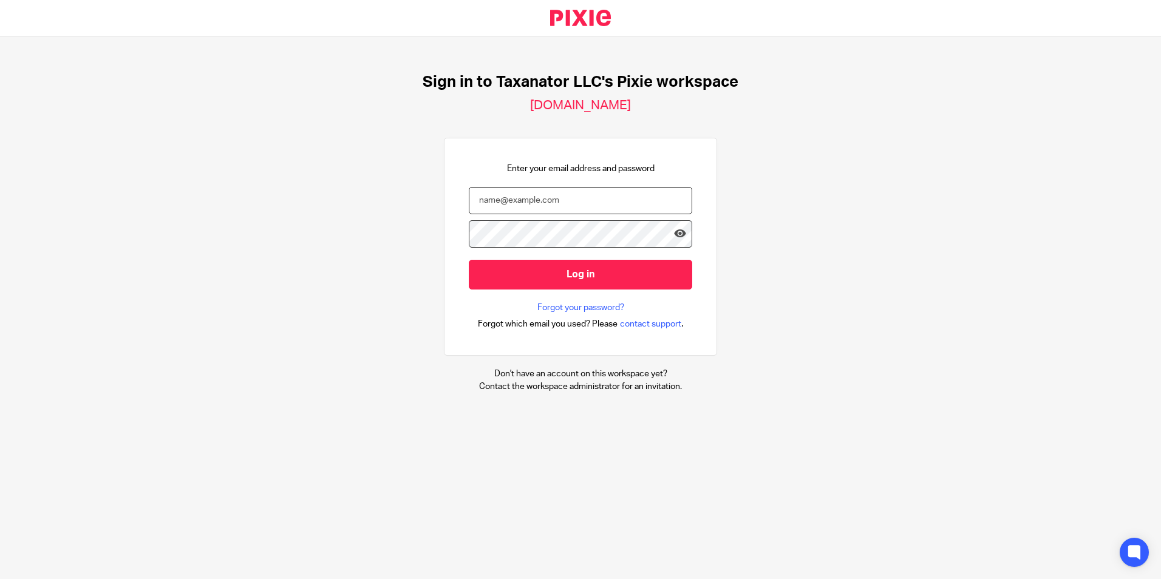
click at [524, 196] on input "email" at bounding box center [580, 200] width 223 height 27
paste input "bharmon@taxn8r.com"
type input "bharmon@taxn8r.com"
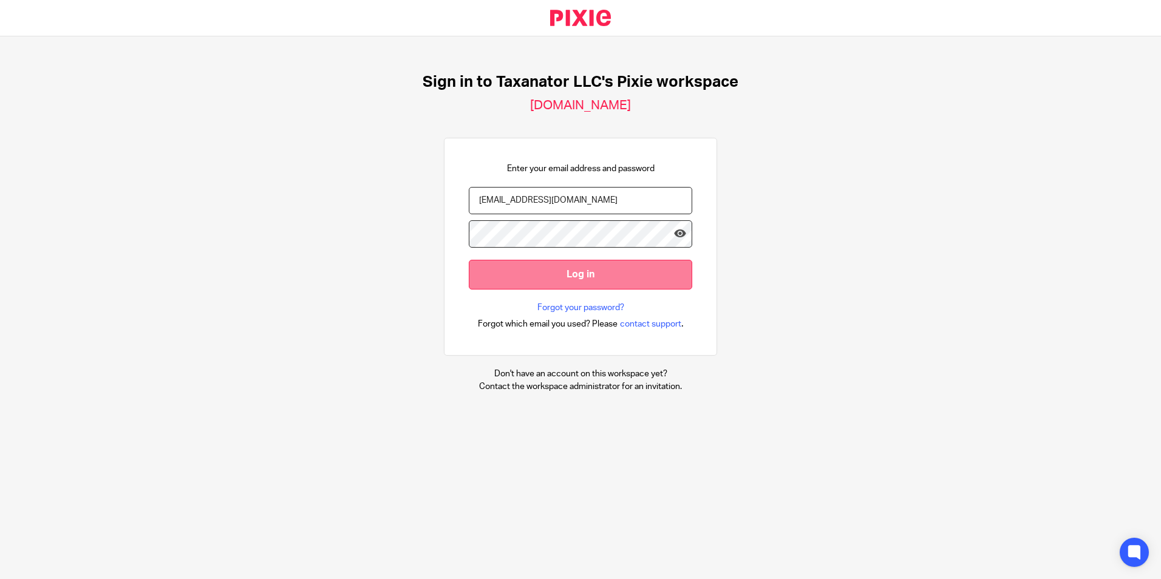
click at [555, 270] on input "Log in" at bounding box center [580, 275] width 223 height 30
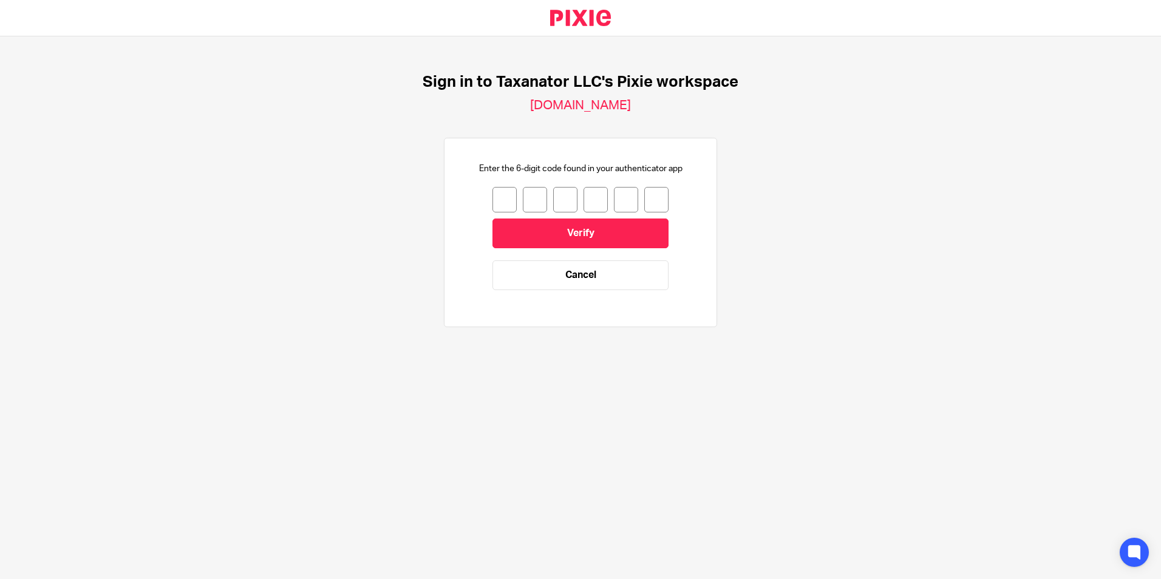
click at [492, 205] on input "number" at bounding box center [504, 200] width 24 height 26
type input "1"
type input "3"
type input "0"
type input "3"
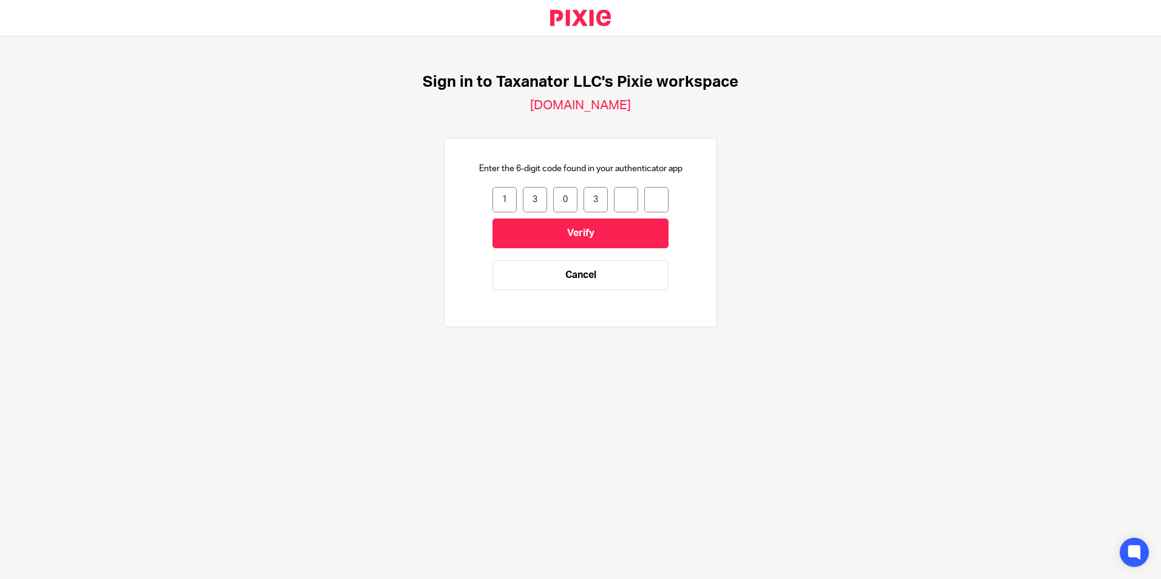
type input "5"
click at [520, 230] on input "Verify" at bounding box center [580, 234] width 176 height 30
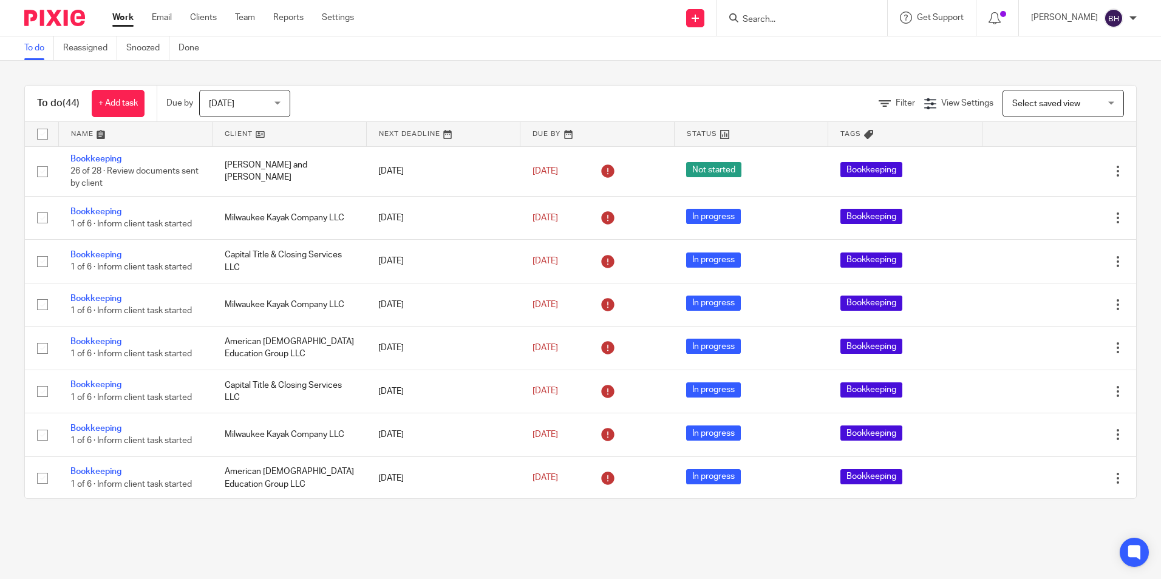
click at [40, 73] on div "To do (44) + Add task Due by [DATE] [DATE] [DATE] [DATE] This week Next week Th…" at bounding box center [580, 292] width 1161 height 463
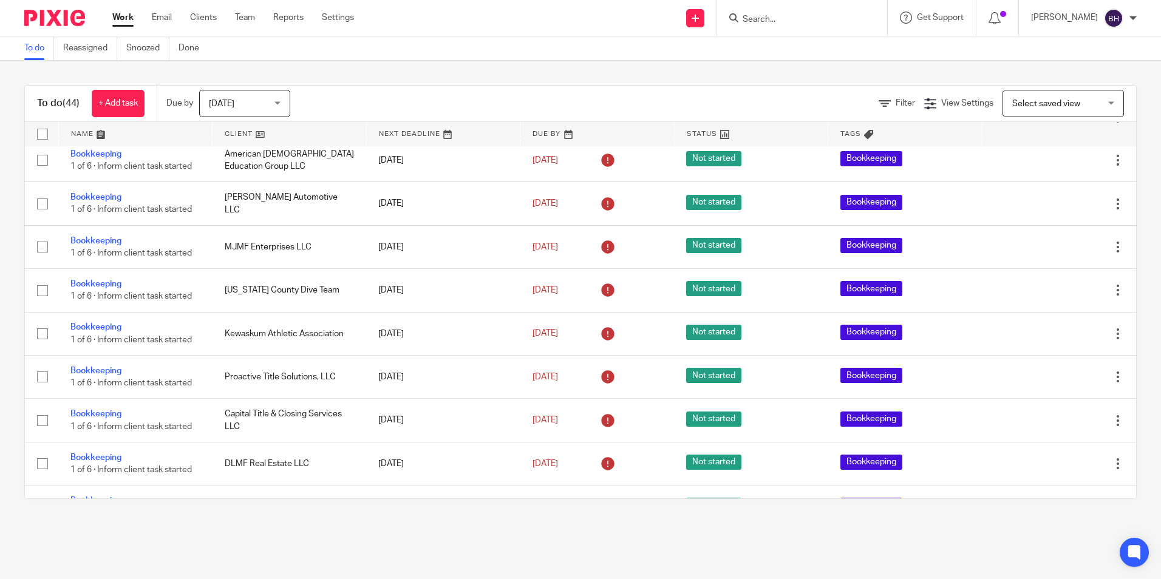
scroll to position [1569, 0]
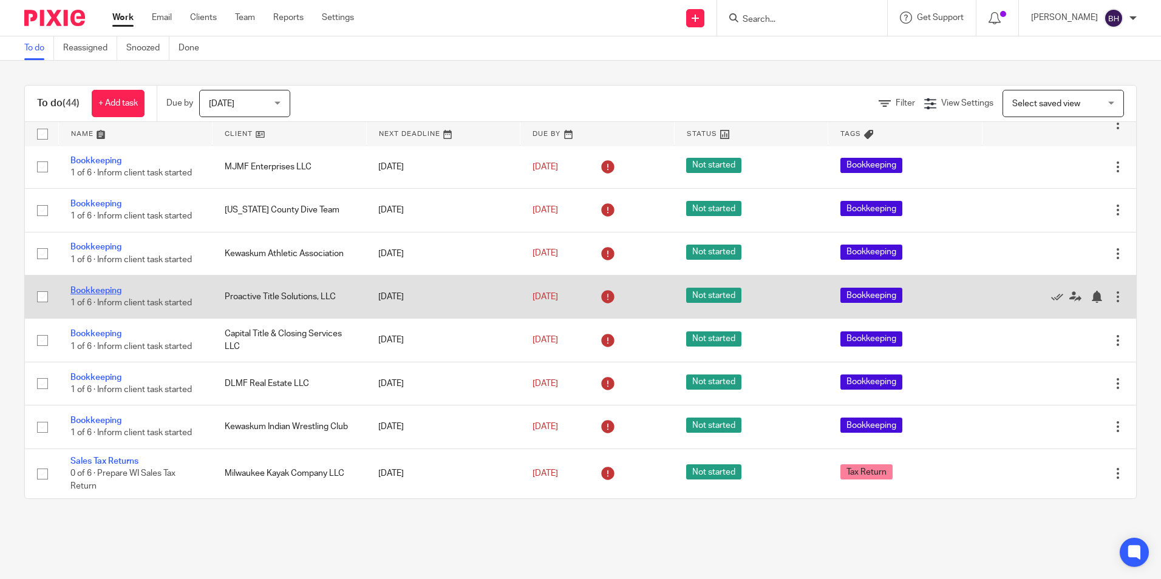
click at [101, 291] on link "Bookkeeping" at bounding box center [95, 291] width 51 height 9
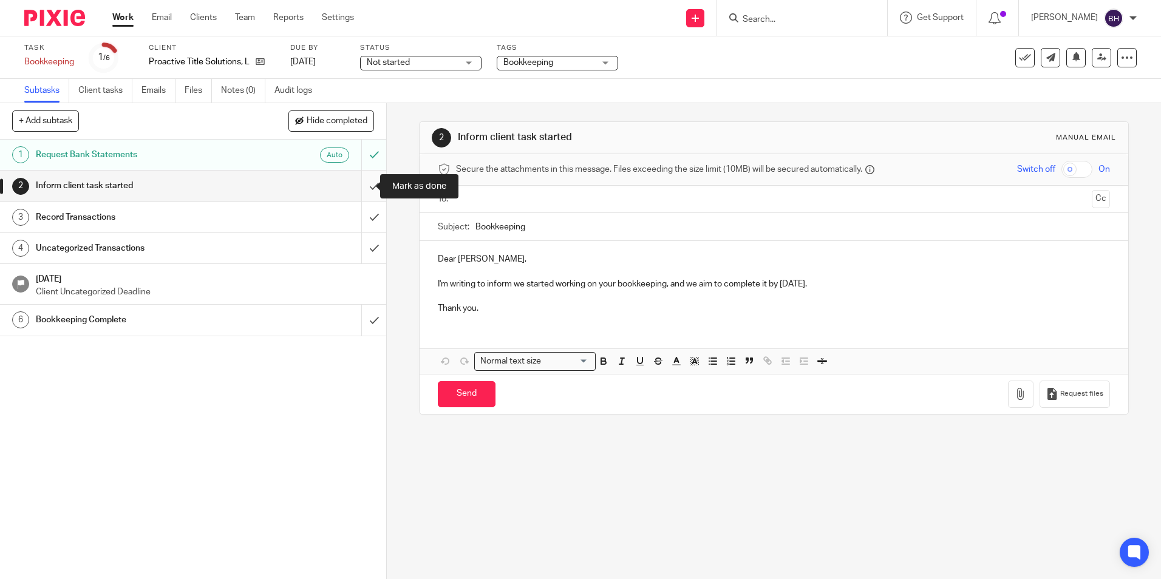
click at [361, 189] on input "submit" at bounding box center [193, 186] width 386 height 30
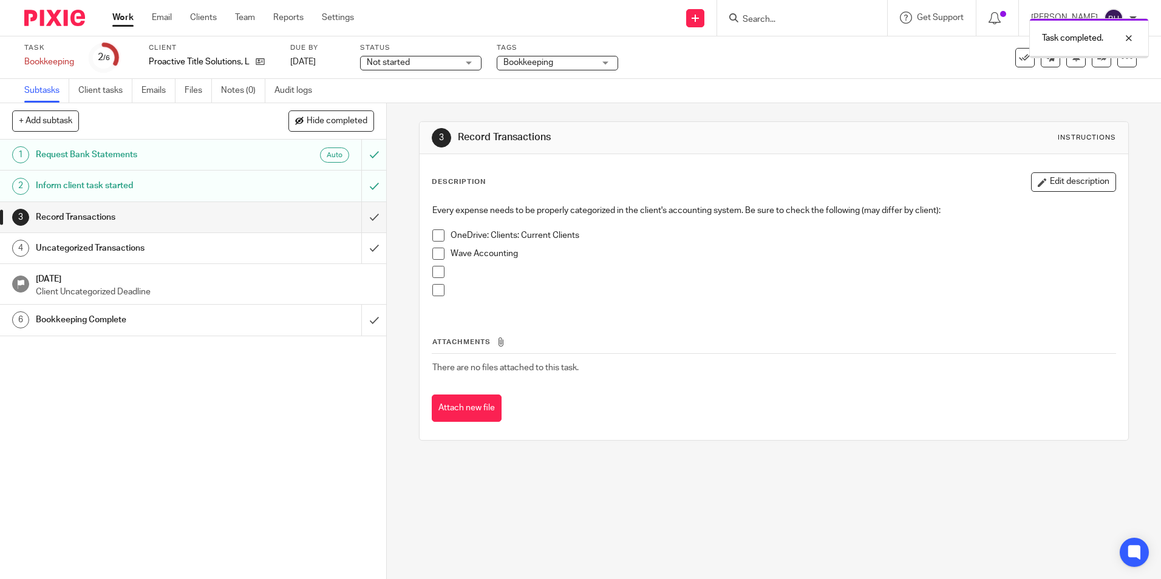
click at [362, 216] on input "submit" at bounding box center [193, 217] width 386 height 30
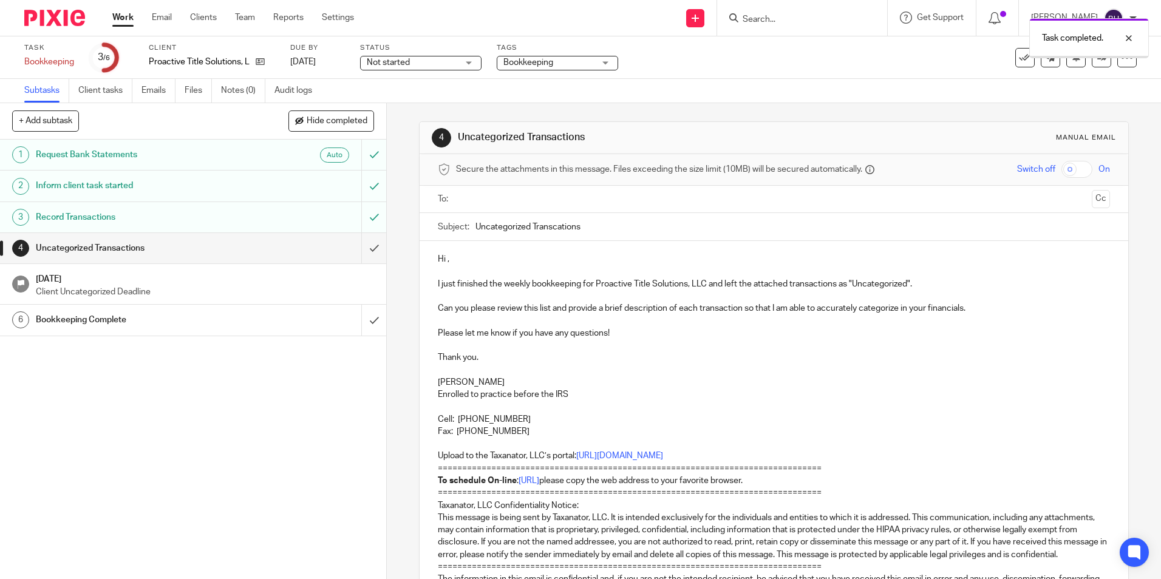
click at [363, 245] on input "submit" at bounding box center [193, 248] width 386 height 30
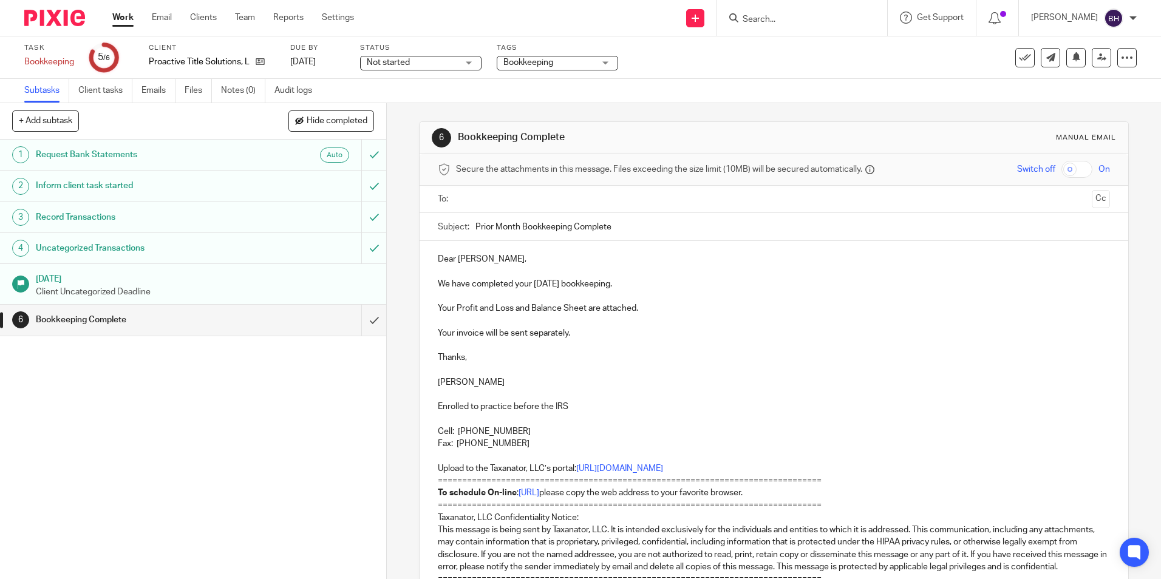
click at [507, 194] on input "text" at bounding box center [773, 199] width 626 height 14
click at [622, 194] on input "text" at bounding box center [848, 201] width 477 height 24
click at [438, 282] on p "We have completed your July 2025 bookkeeping." at bounding box center [774, 287] width 672 height 12
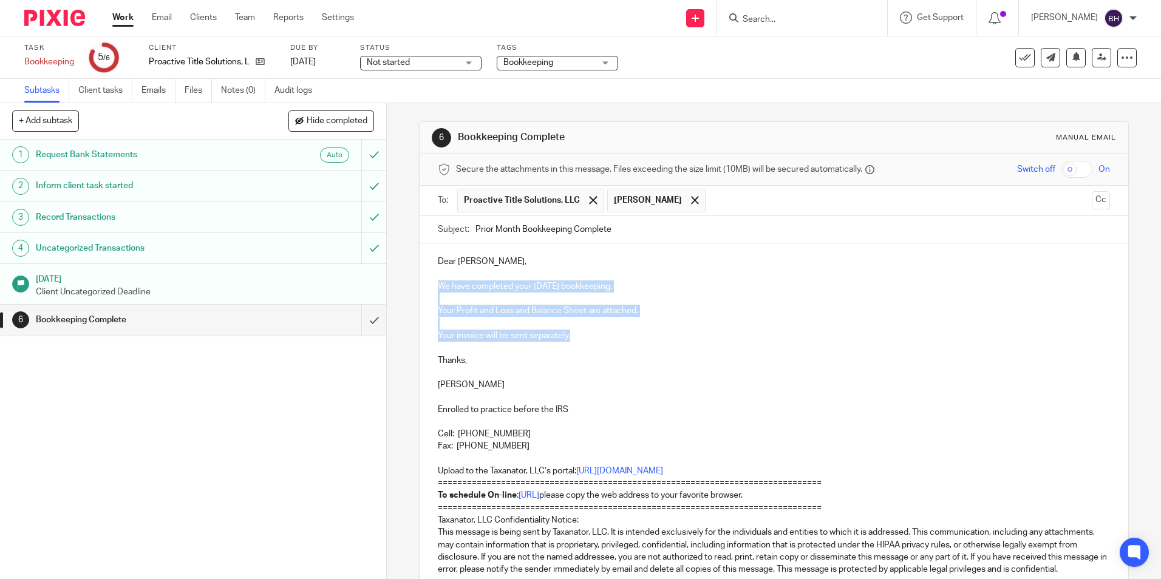
drag, startPoint x: 432, startPoint y: 282, endPoint x: 594, endPoint y: 337, distance: 171.1
click at [594, 337] on div "Dear Melissa, We have completed your July 2025 bookkeeping. Your Profit and Los…" at bounding box center [774, 493] width 708 height 501
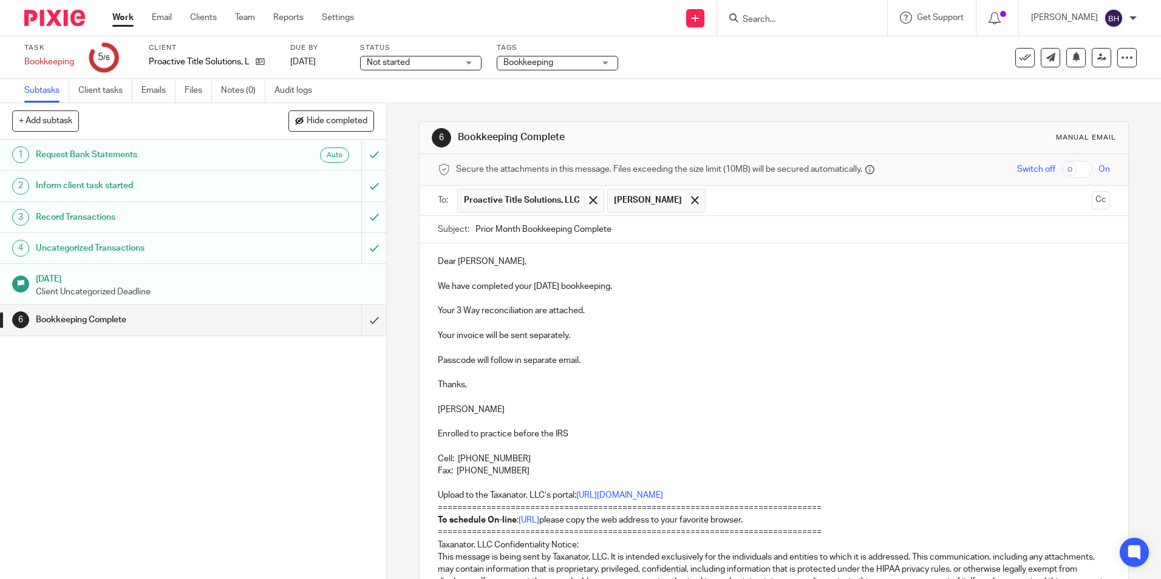
click at [555, 285] on p "We have completed your March 2025 bookkeeping." at bounding box center [774, 287] width 672 height 12
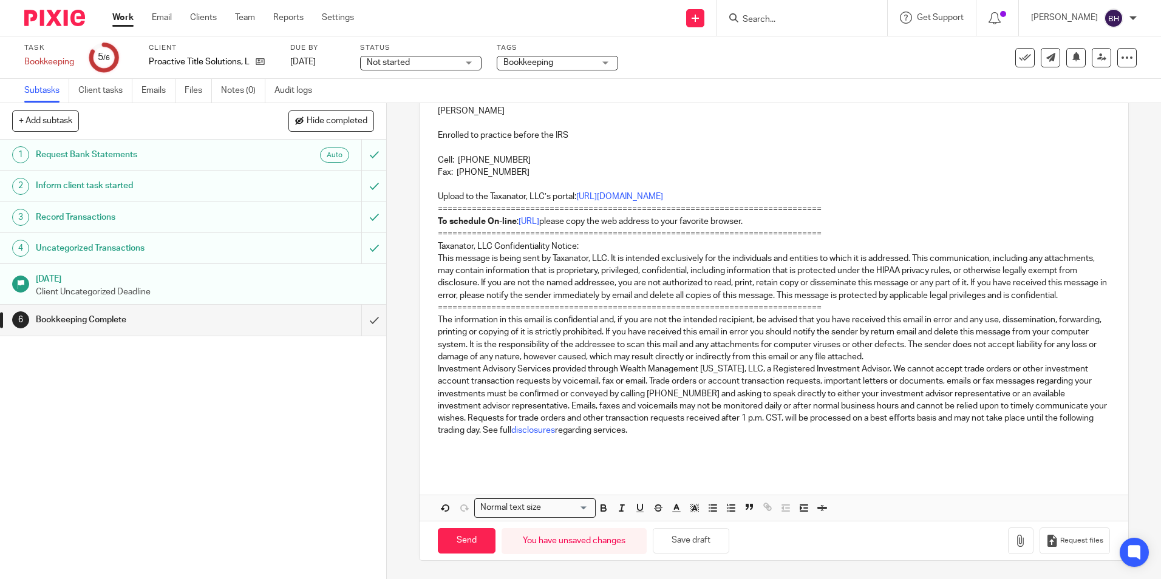
scroll to position [304, 0]
click at [1015, 547] on icon "button" at bounding box center [1021, 541] width 12 height 12
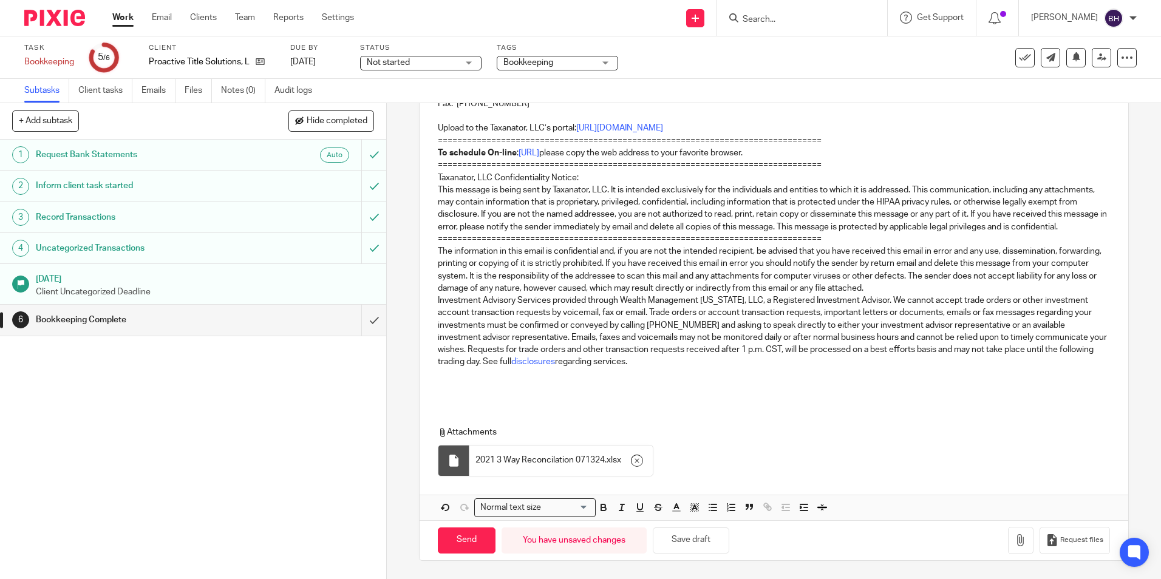
scroll to position [379, 0]
click at [468, 540] on input "Send" at bounding box center [467, 541] width 58 height 26
type input "Sent"
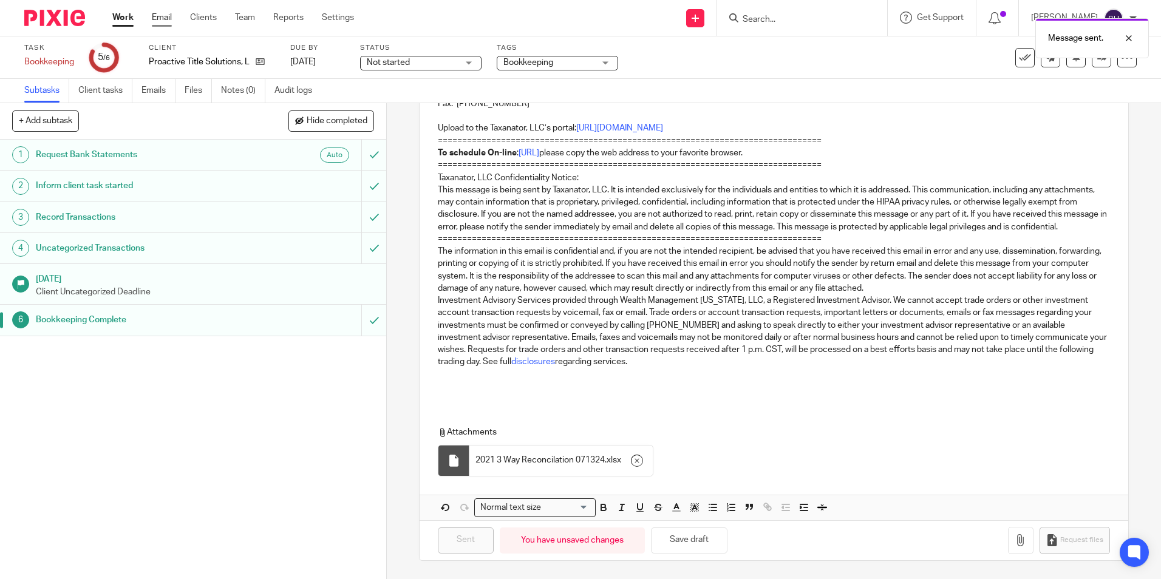
click at [160, 18] on link "Email" at bounding box center [162, 18] width 20 height 12
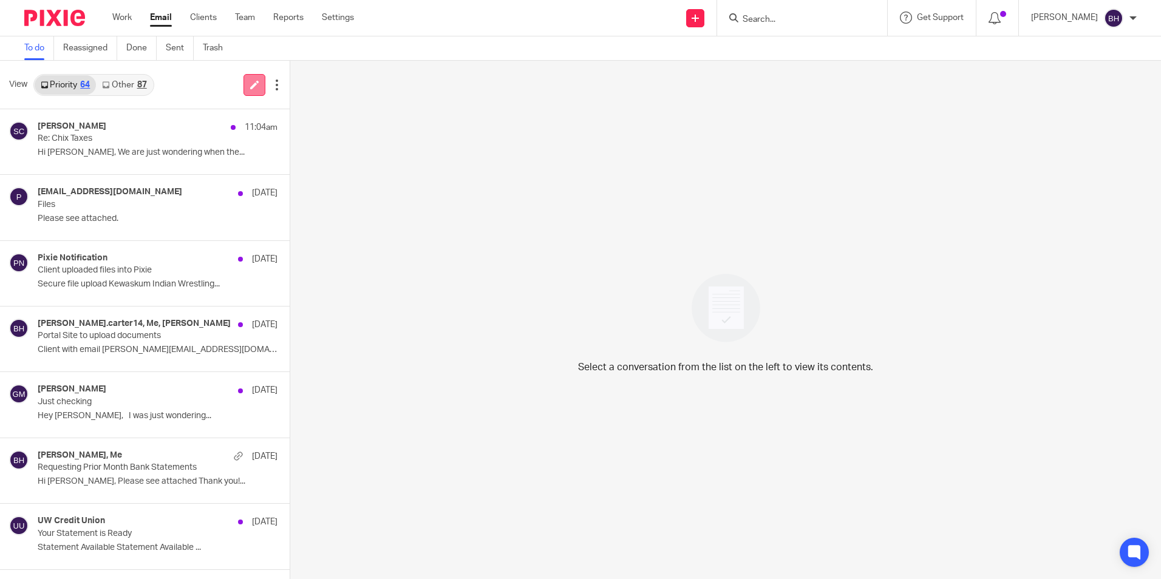
click at [250, 86] on icon at bounding box center [254, 84] width 9 height 9
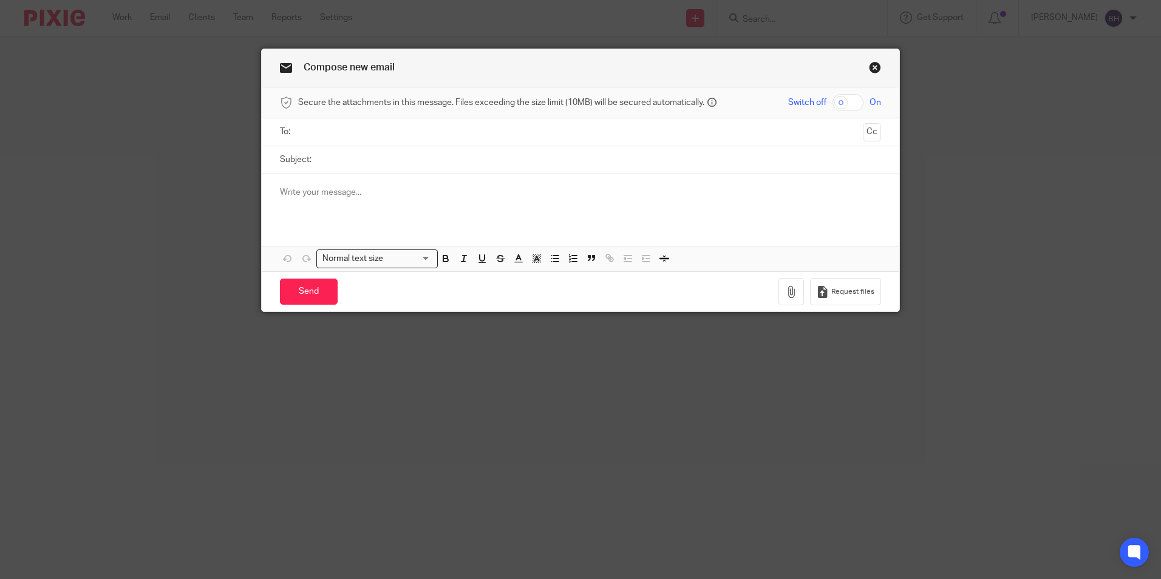
click at [329, 131] on input "text" at bounding box center [579, 132] width 555 height 14
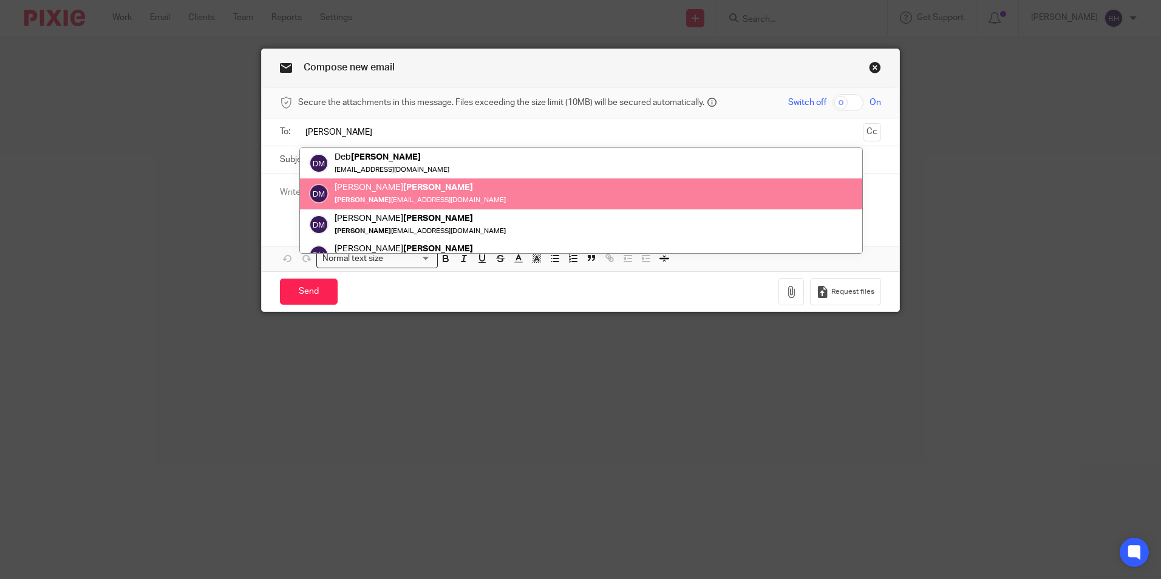
type input "mayer"
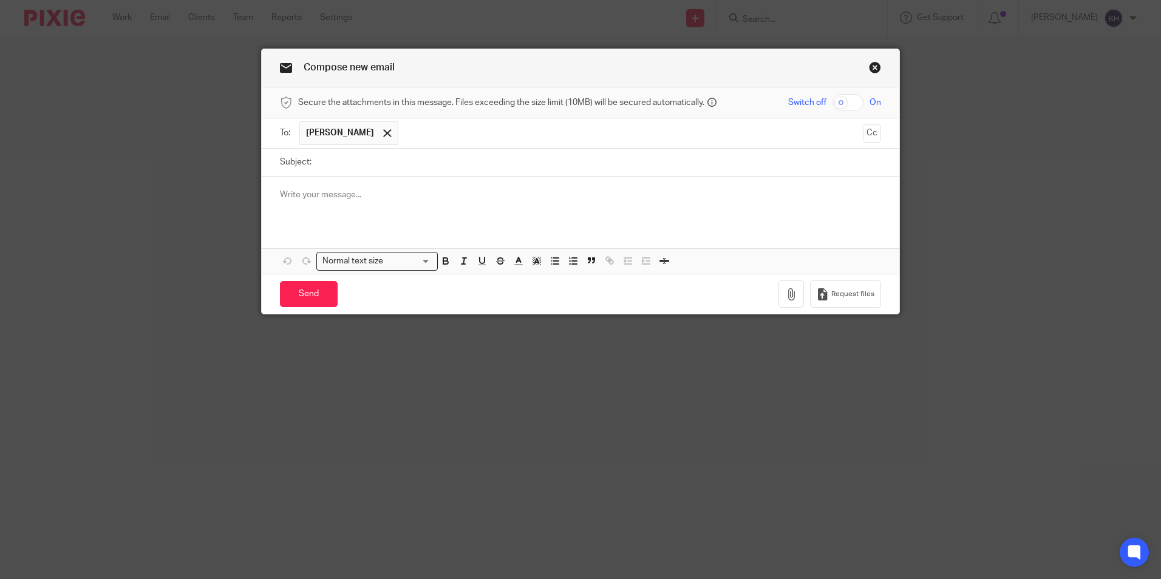
click at [351, 160] on input "Subject:" at bounding box center [599, 162] width 563 height 27
type input "2024 Premium refunded"
click at [333, 194] on p at bounding box center [580, 195] width 601 height 12
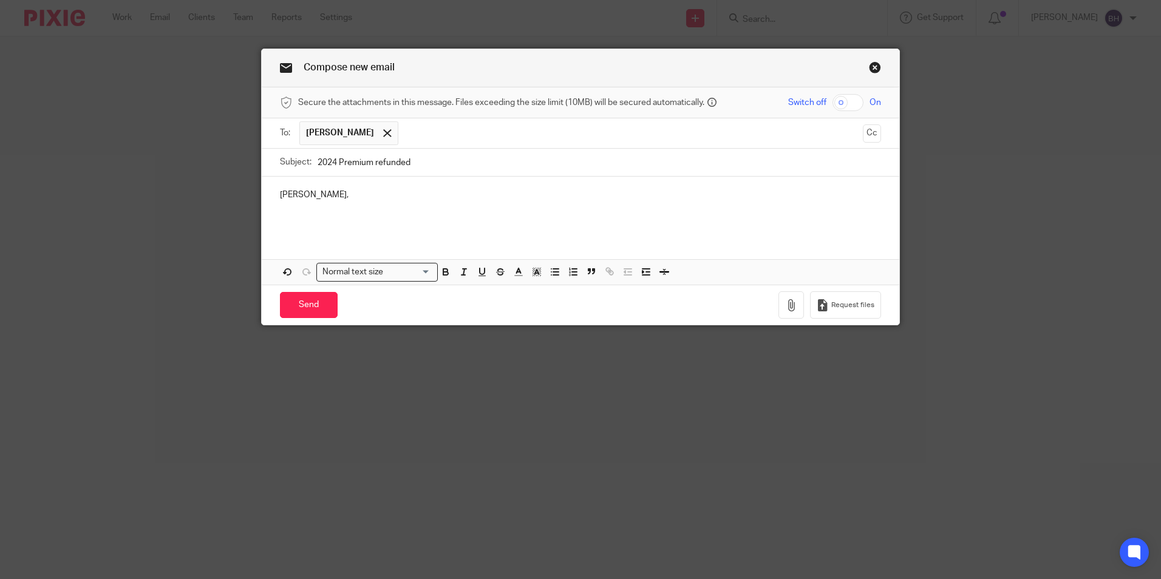
click at [273, 212] on div "Dan," at bounding box center [581, 206] width 638 height 58
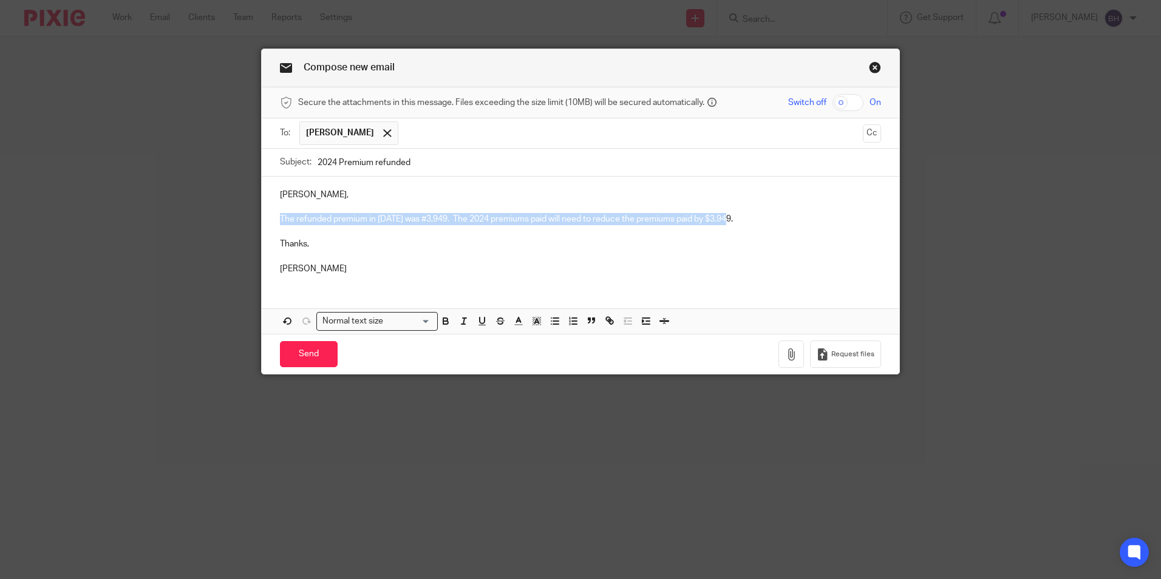
drag, startPoint x: 273, startPoint y: 214, endPoint x: 776, endPoint y: 216, distance: 503.3
click at [776, 216] on div "Dan, The refunded premium in 2024 was #3,949. The 2024 premiums paid will need …" at bounding box center [581, 230] width 638 height 107
copy p "The refunded premium in 2024 was #3,949. The 2024 premiums paid will need to re…"
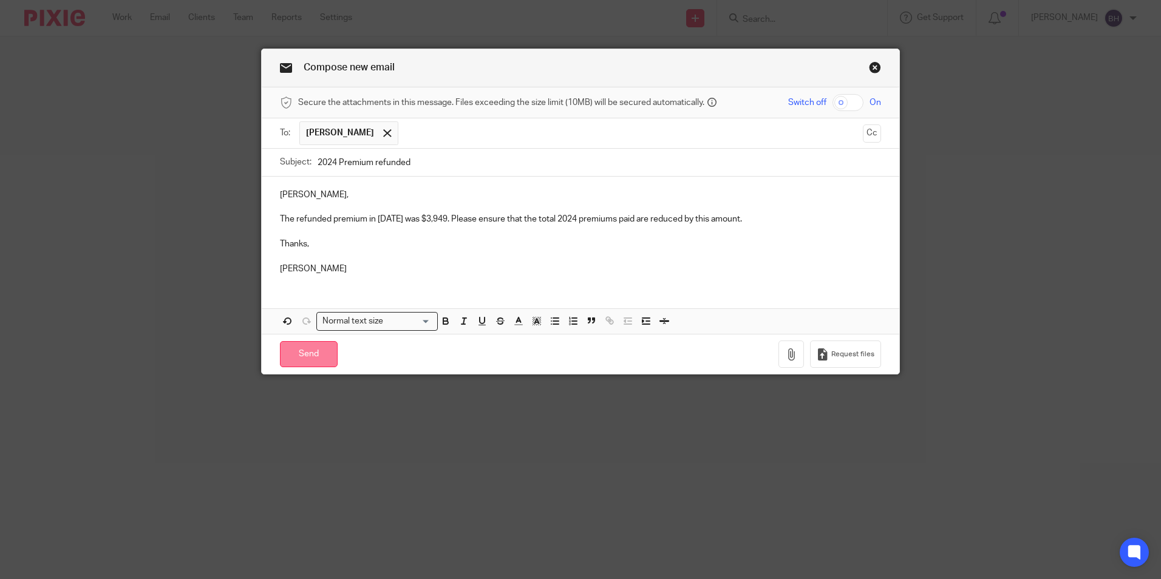
click at [298, 356] on input "Send" at bounding box center [309, 354] width 58 height 26
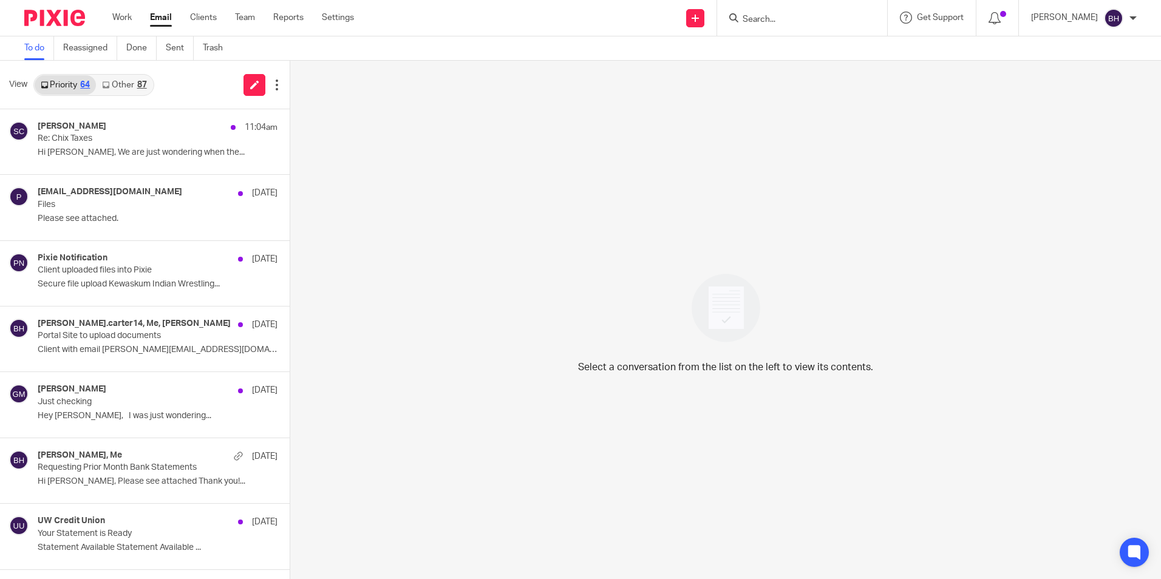
click at [137, 83] on link "Other 87" at bounding box center [124, 84] width 56 height 19
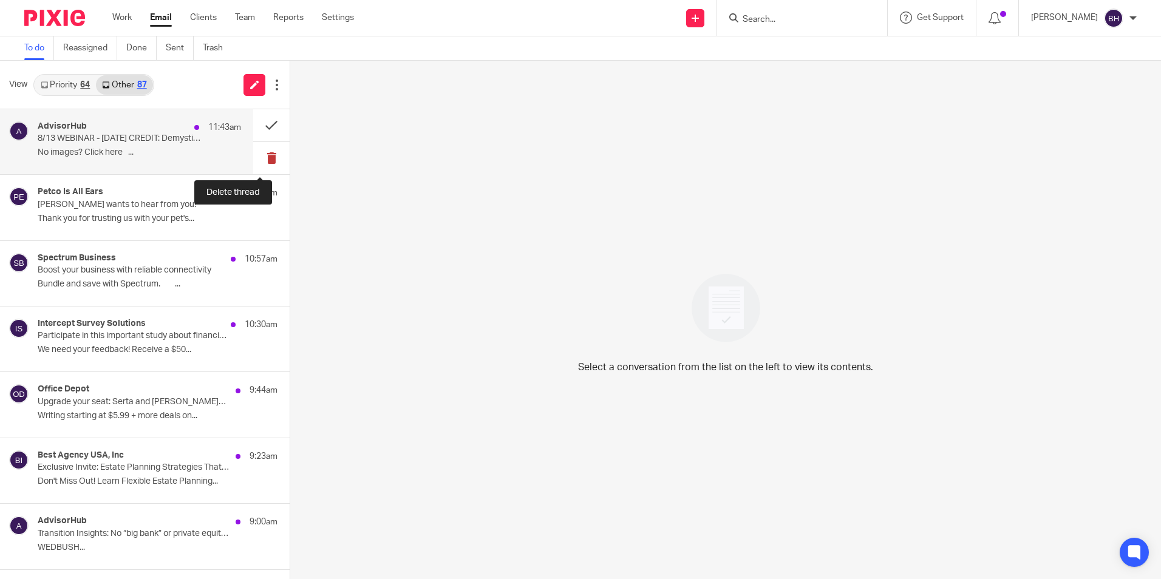
click at [260, 154] on button at bounding box center [271, 158] width 36 height 32
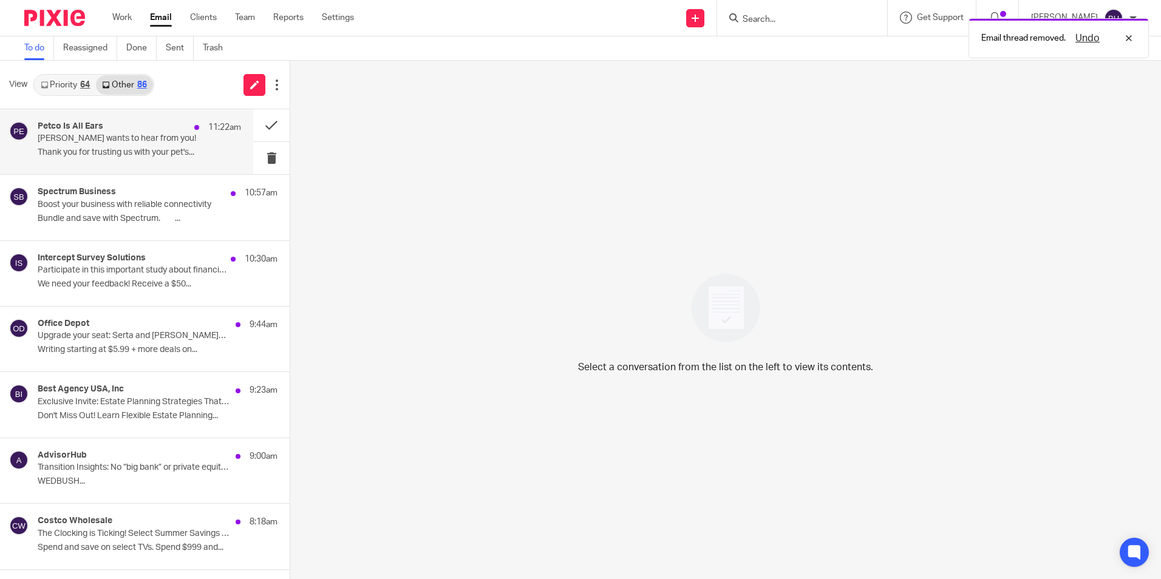
click at [135, 151] on p "Thank you for trusting us with your pet's..." at bounding box center [139, 153] width 203 height 10
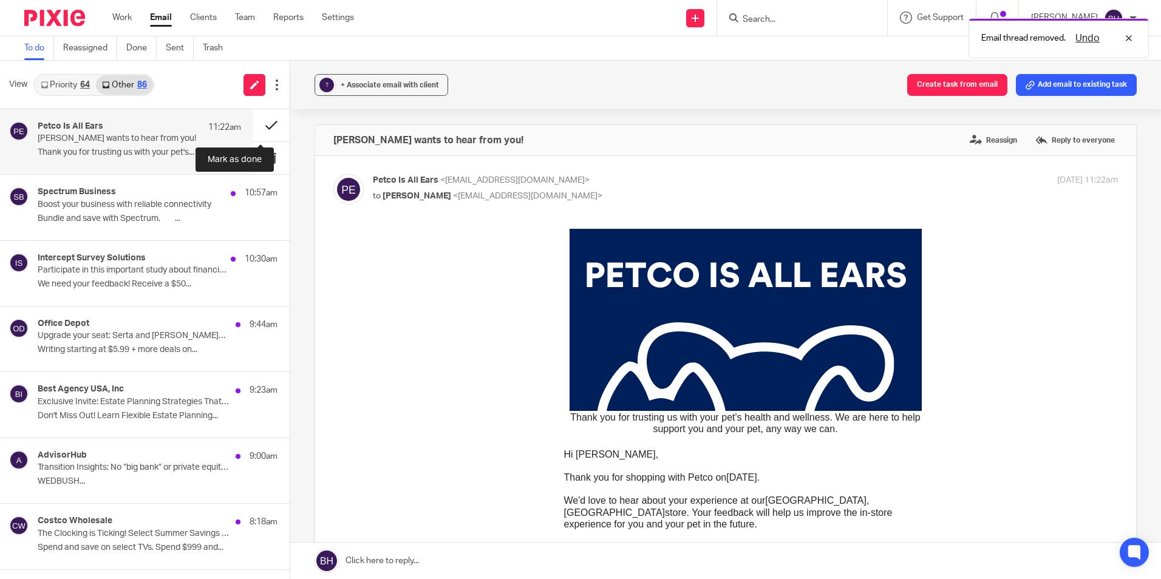
click at [262, 127] on button at bounding box center [271, 125] width 36 height 32
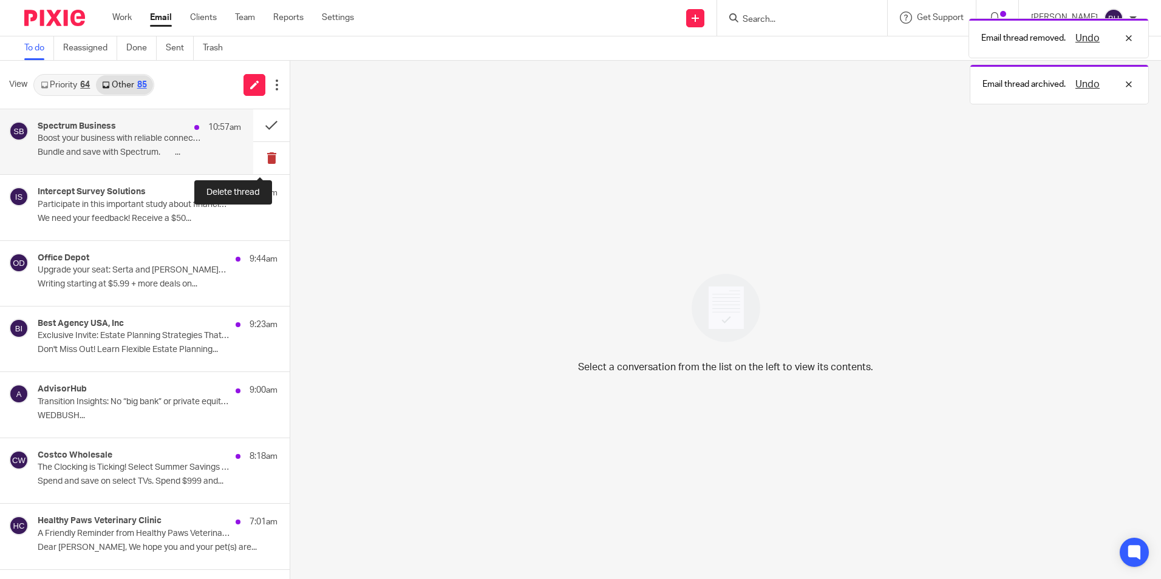
click at [258, 156] on button at bounding box center [271, 158] width 36 height 32
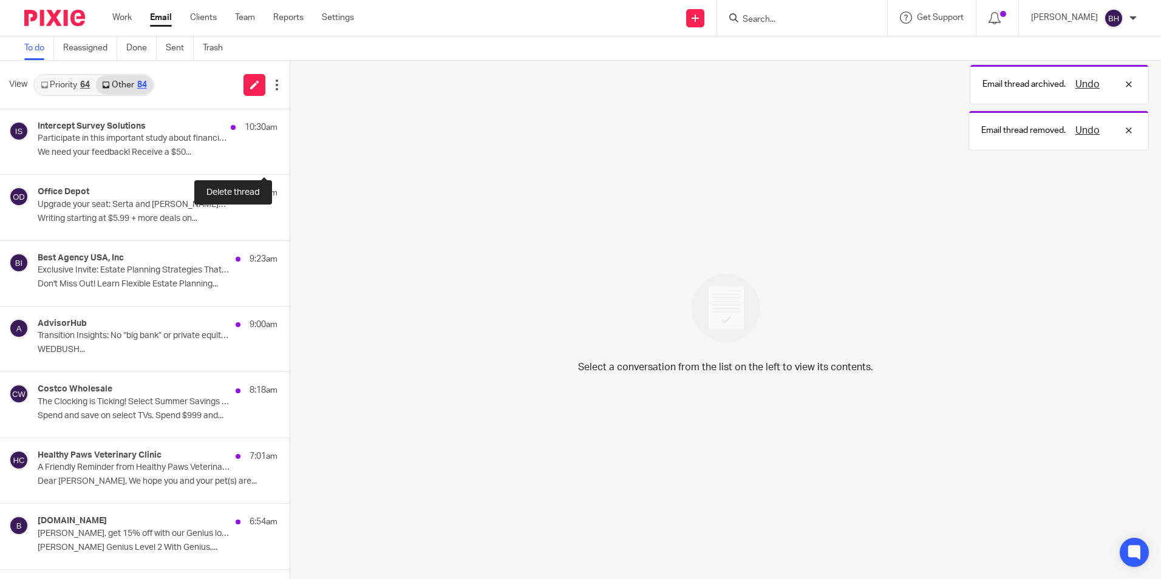
click at [290, 156] on button at bounding box center [295, 158] width 10 height 32
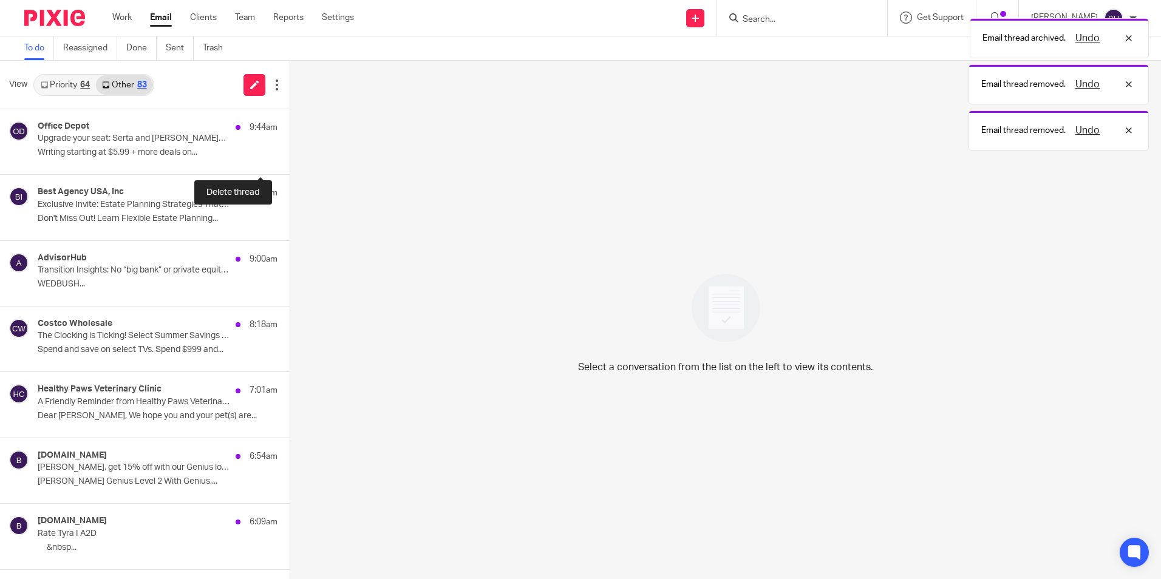
click at [290, 156] on button at bounding box center [295, 158] width 10 height 32
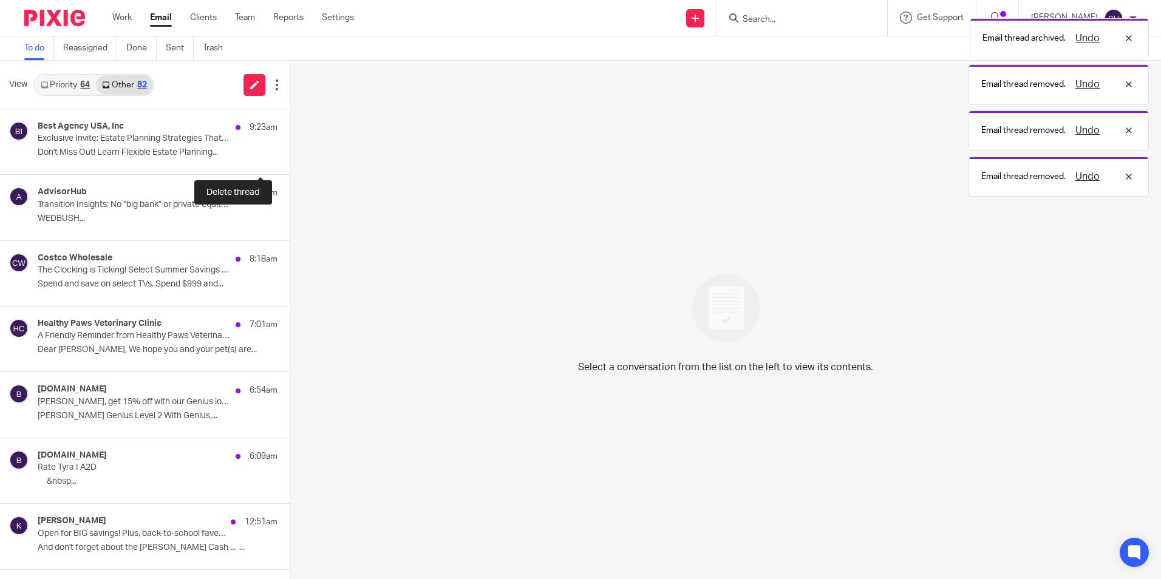
click at [290, 156] on button at bounding box center [295, 158] width 10 height 32
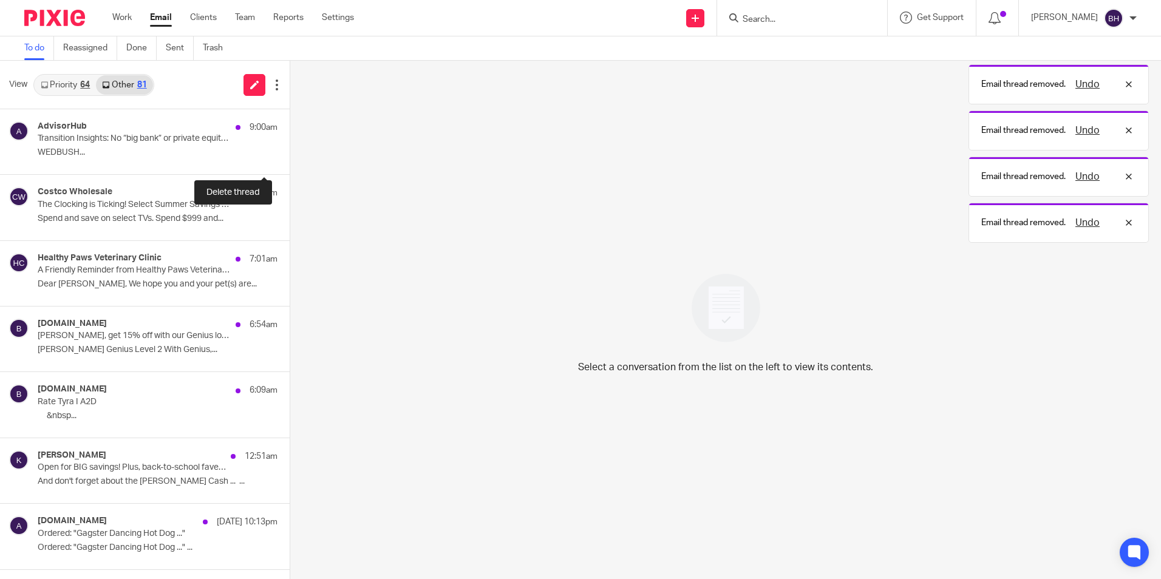
click at [290, 156] on button at bounding box center [295, 158] width 10 height 32
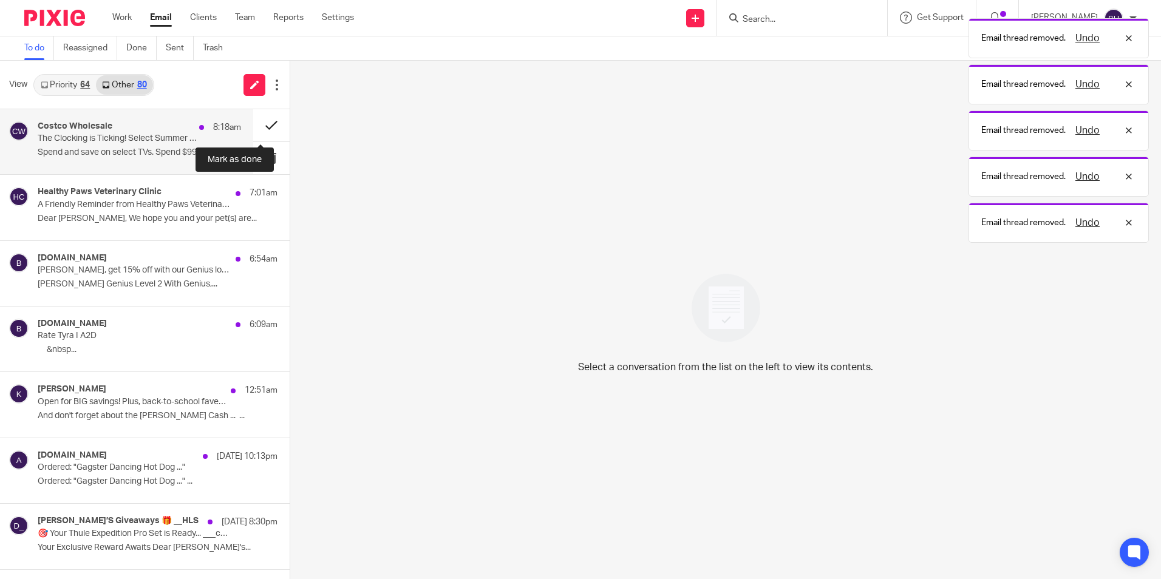
click at [259, 126] on button at bounding box center [271, 125] width 36 height 32
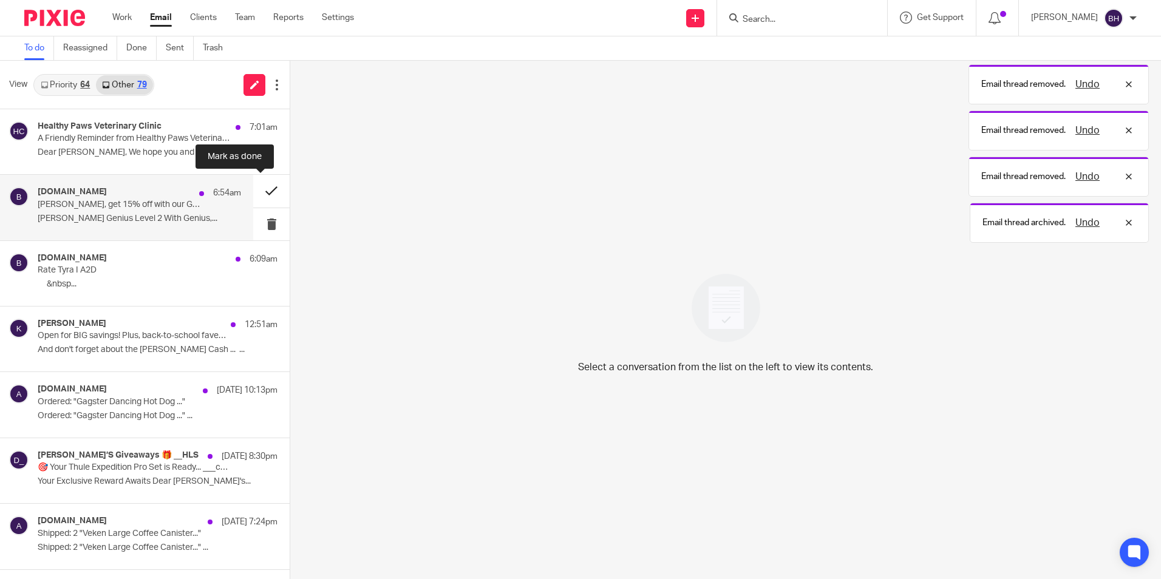
click at [265, 189] on button at bounding box center [271, 191] width 36 height 32
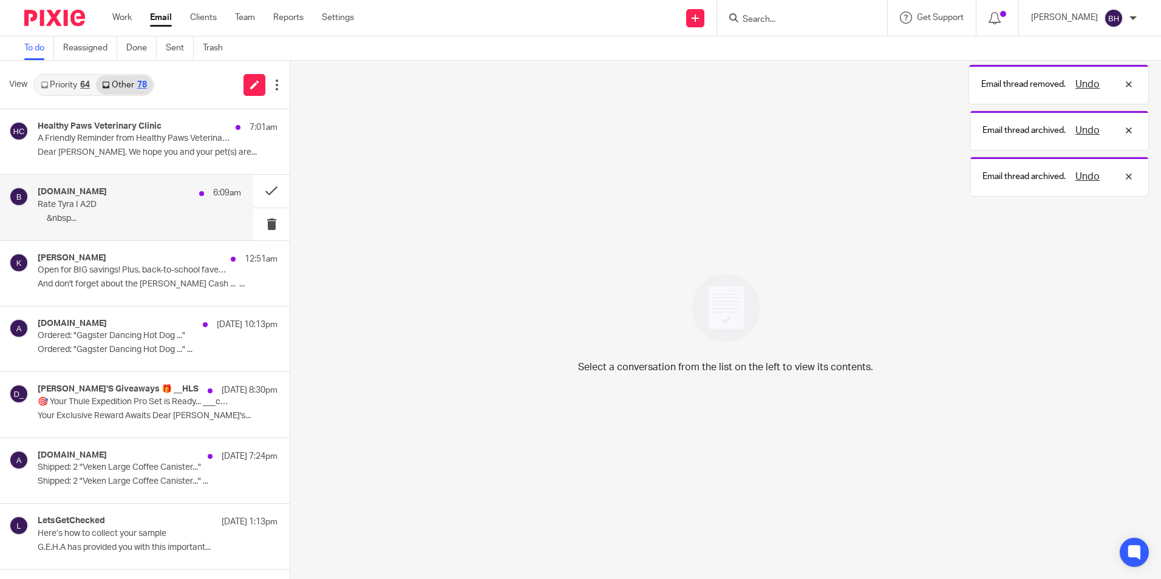
click at [131, 222] on p "‌ ‌ ‌ ‌ ‌ ‌&nbsp..." at bounding box center [139, 219] width 203 height 10
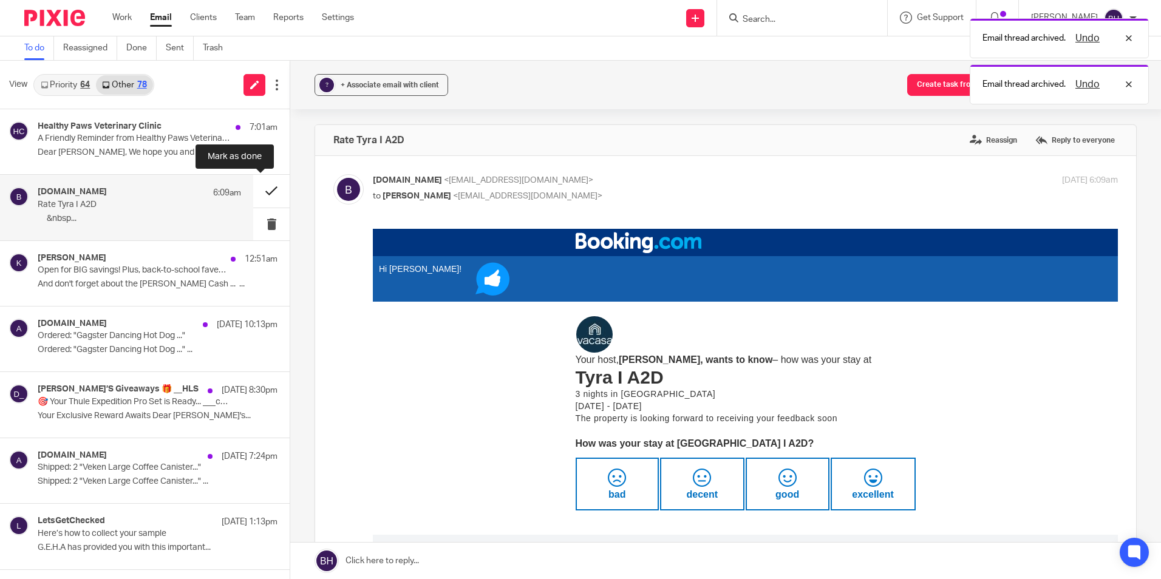
click at [263, 187] on button at bounding box center [271, 191] width 36 height 32
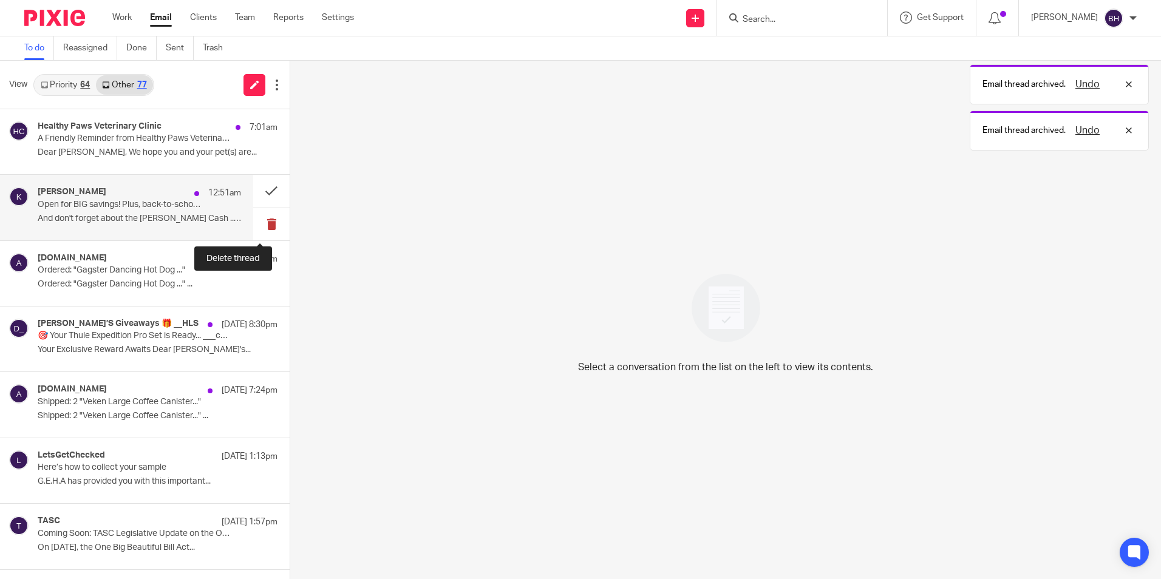
click at [262, 219] on button at bounding box center [271, 224] width 36 height 32
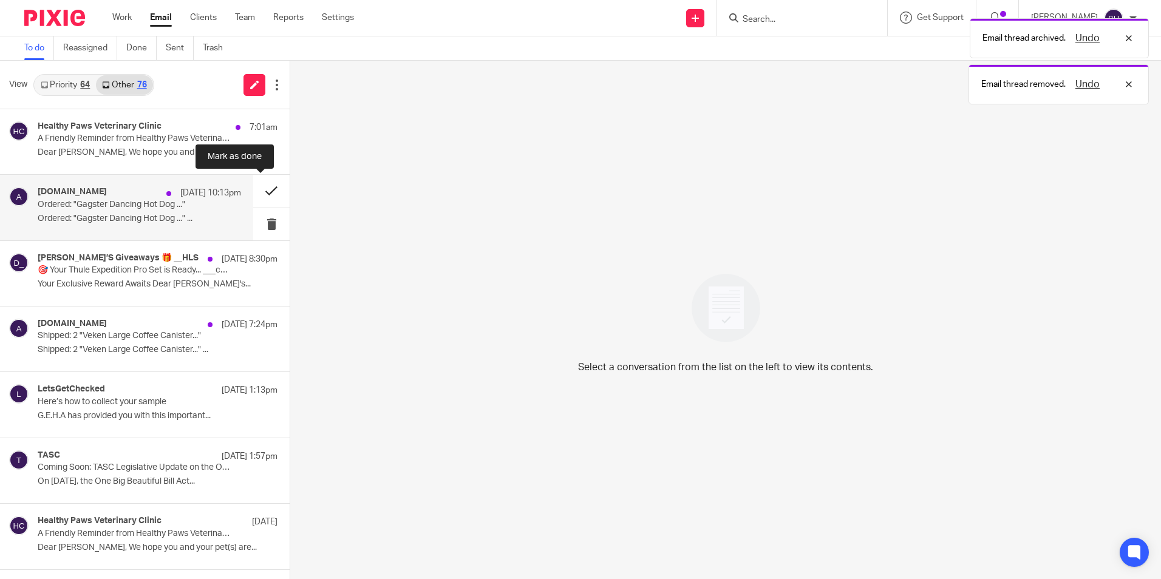
click at [260, 191] on button at bounding box center [271, 191] width 36 height 32
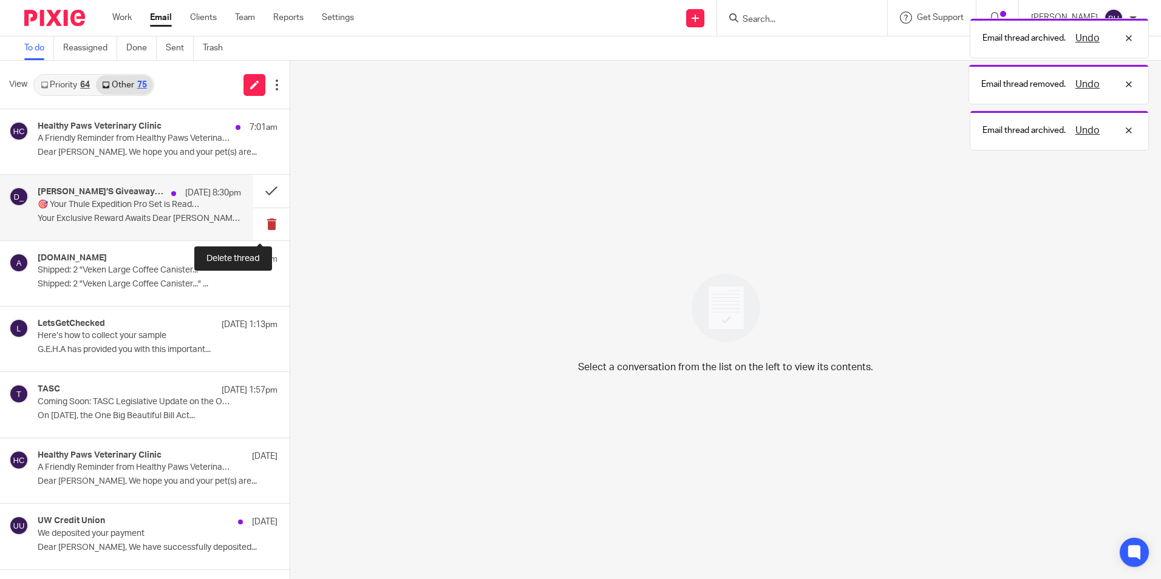
click at [256, 217] on button at bounding box center [271, 224] width 36 height 32
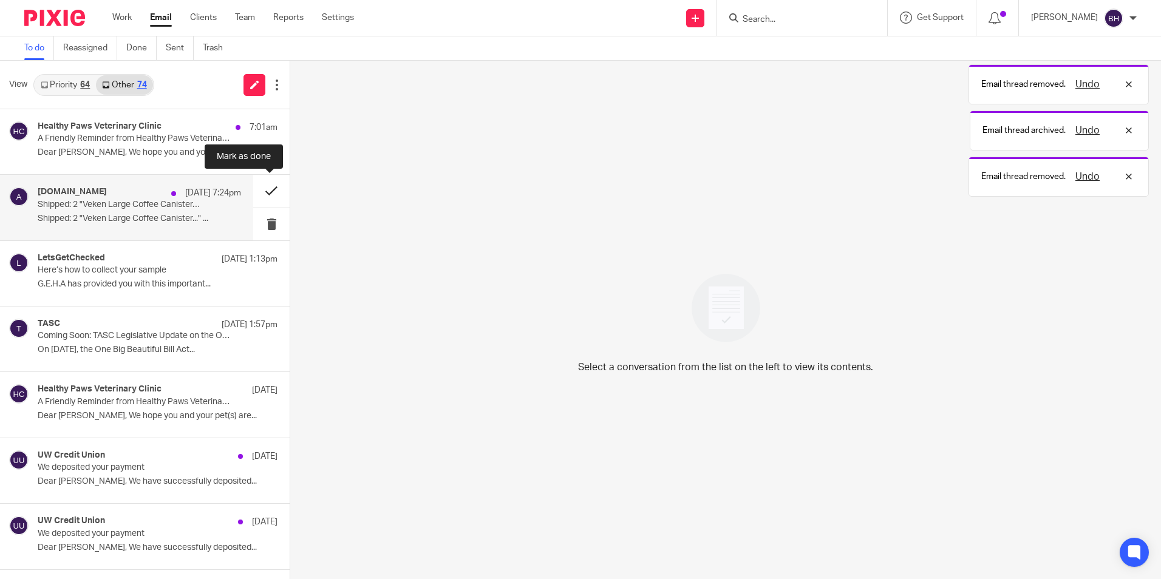
click at [262, 187] on button at bounding box center [271, 191] width 36 height 32
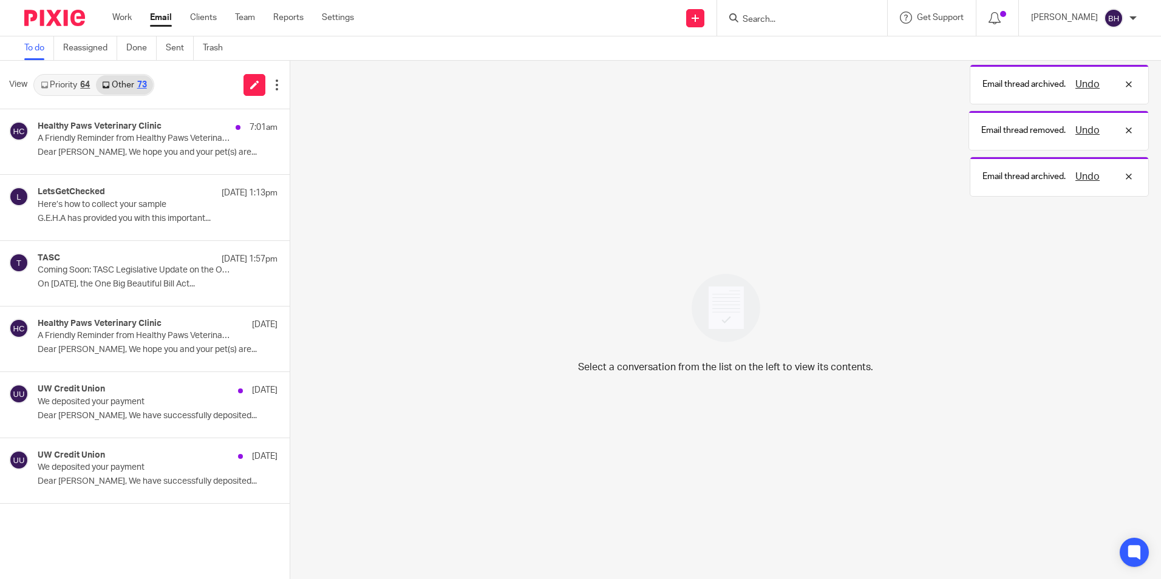
click at [80, 84] on link "Priority 64" at bounding box center [65, 84] width 61 height 19
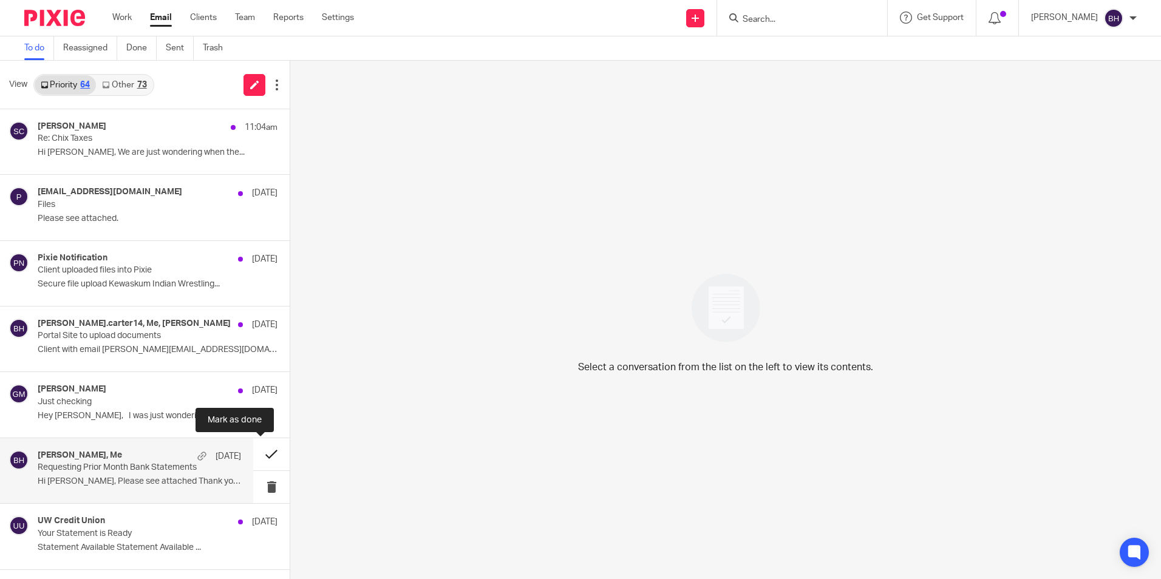
click at [260, 457] on button at bounding box center [271, 454] width 36 height 32
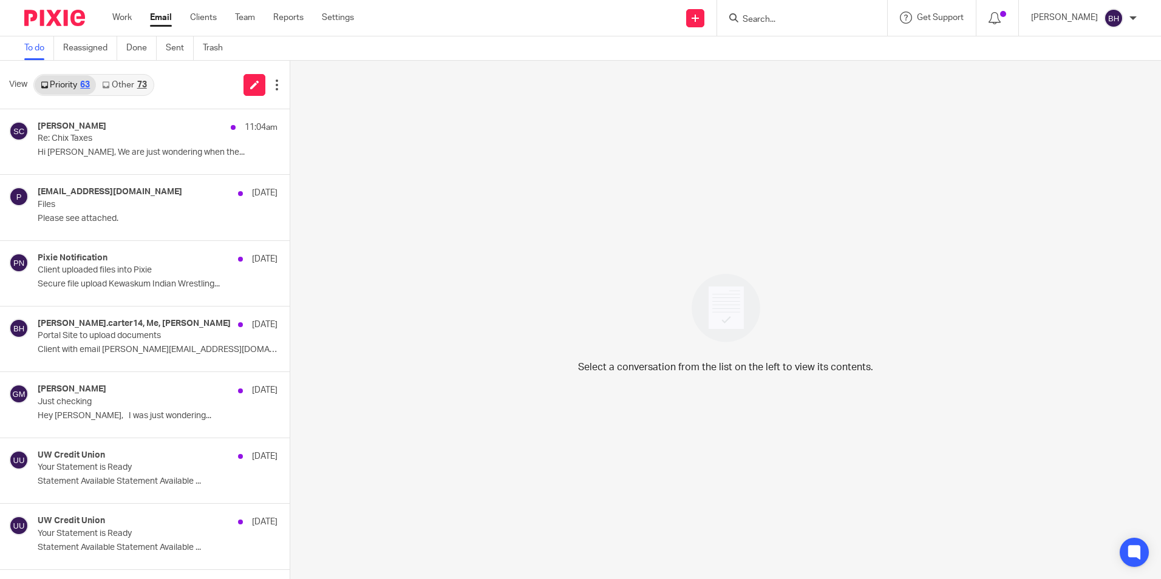
click at [137, 81] on link "Other 73" at bounding box center [124, 84] width 56 height 19
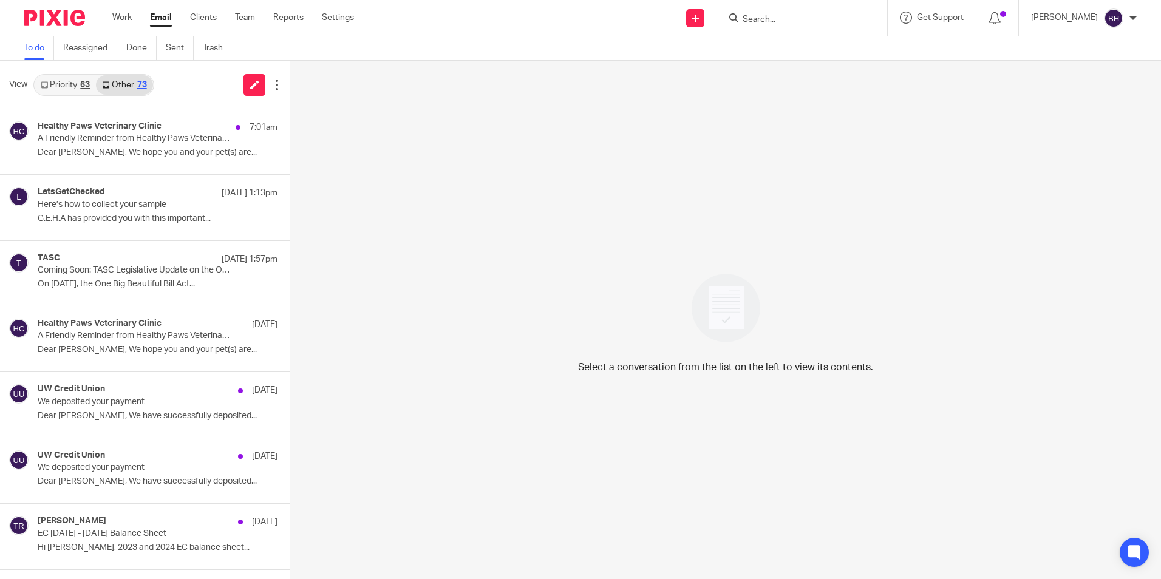
click at [85, 84] on div "63" at bounding box center [85, 85] width 10 height 9
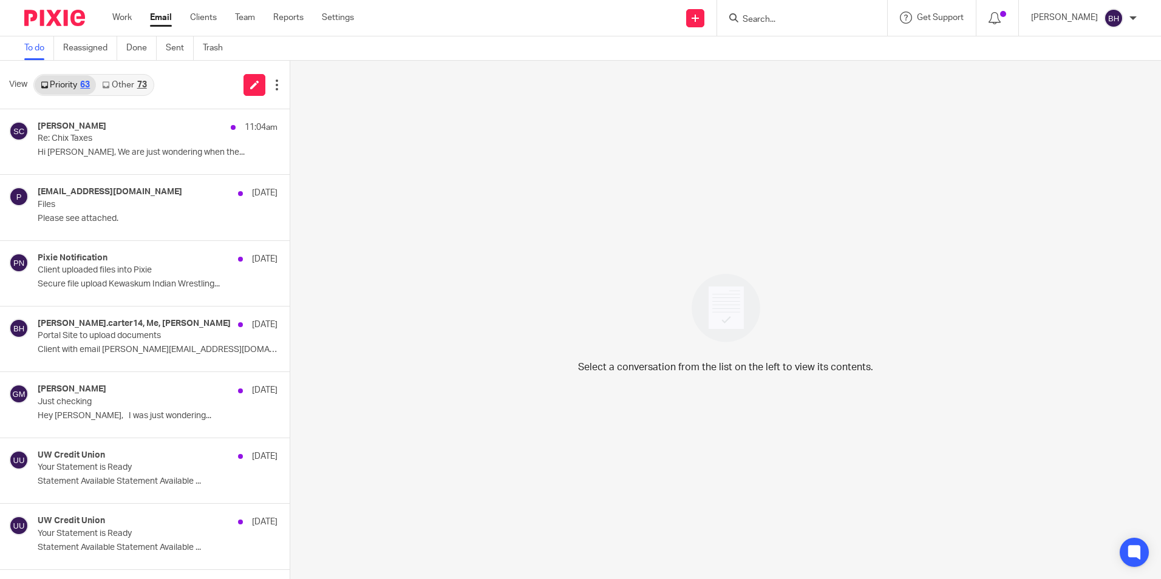
click at [115, 86] on link "Other 73" at bounding box center [124, 84] width 56 height 19
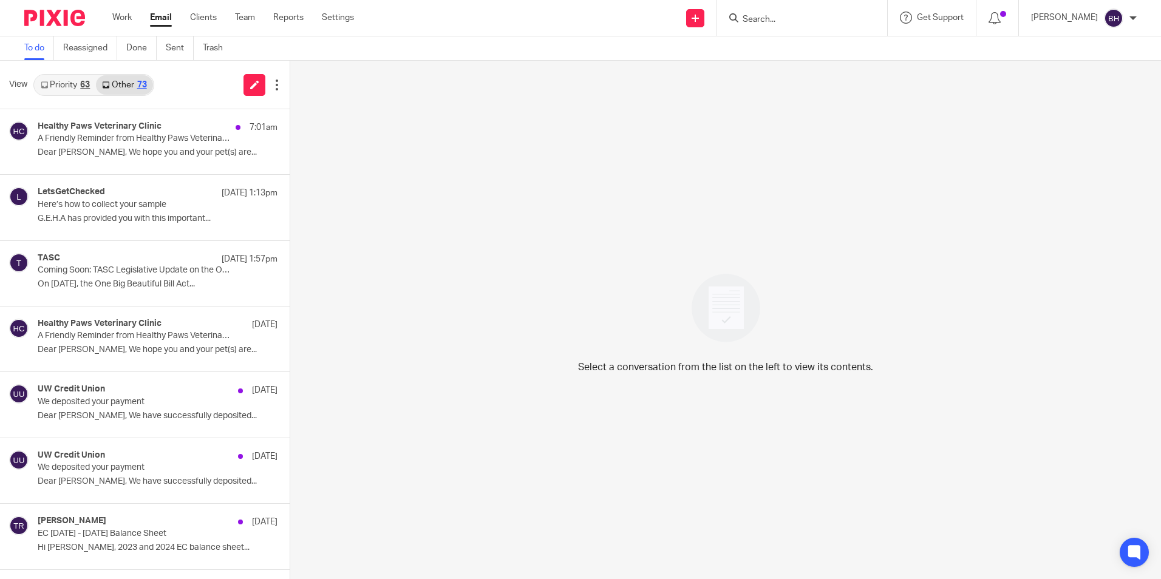
click at [82, 84] on div "63" at bounding box center [85, 85] width 10 height 9
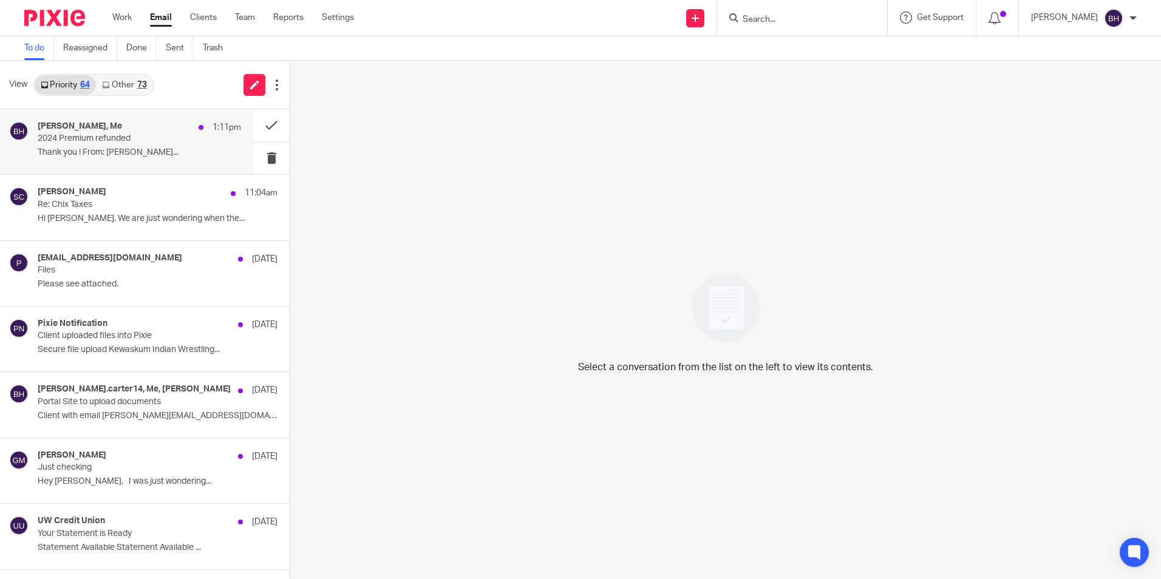
click at [68, 124] on h4 "[PERSON_NAME], Me" at bounding box center [80, 126] width 84 height 10
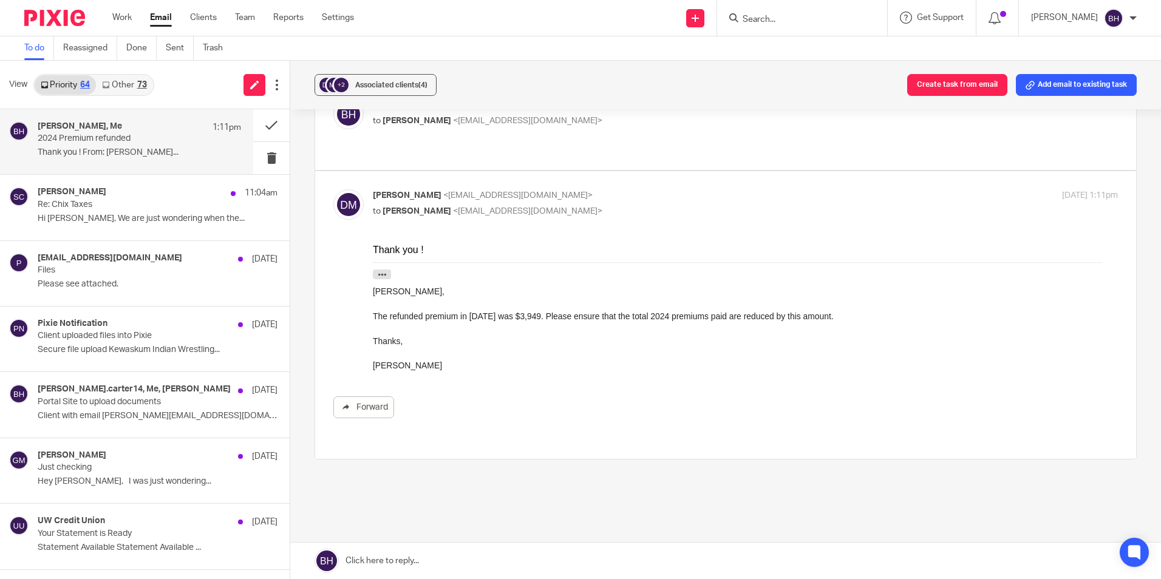
scroll to position [89, 0]
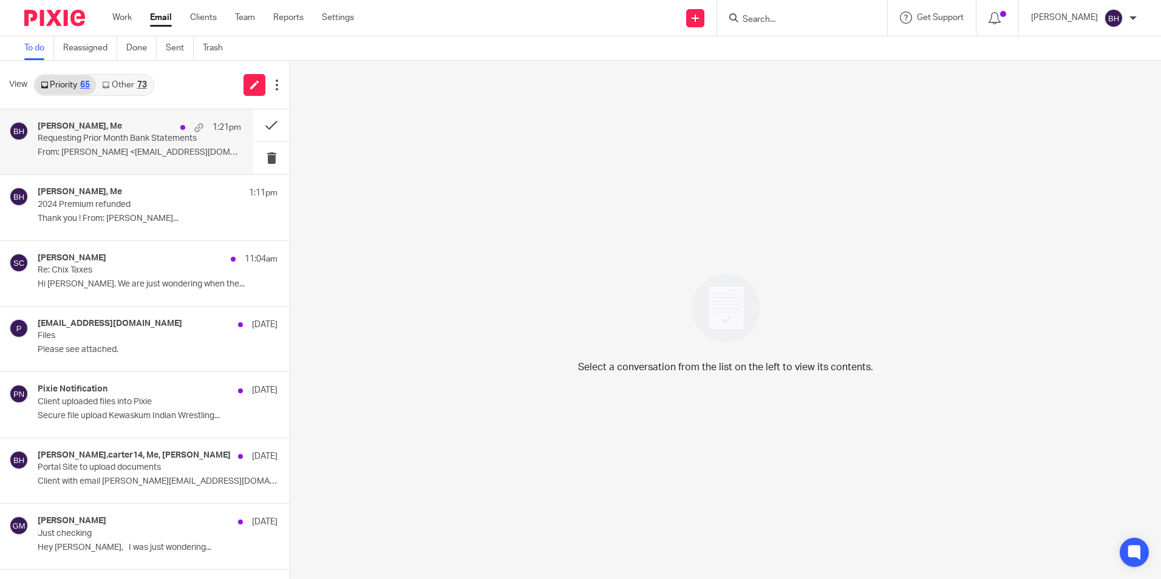
click at [111, 148] on p "From: [PERSON_NAME] <[EMAIL_ADDRESS][DOMAIN_NAME]>..." at bounding box center [139, 153] width 203 height 10
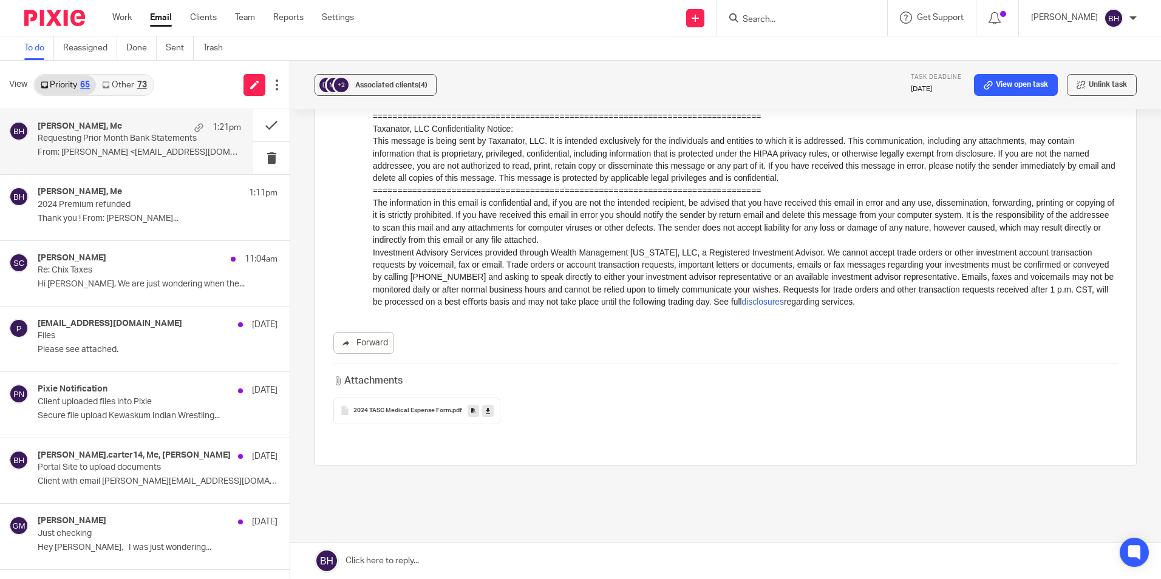
scroll to position [409, 0]
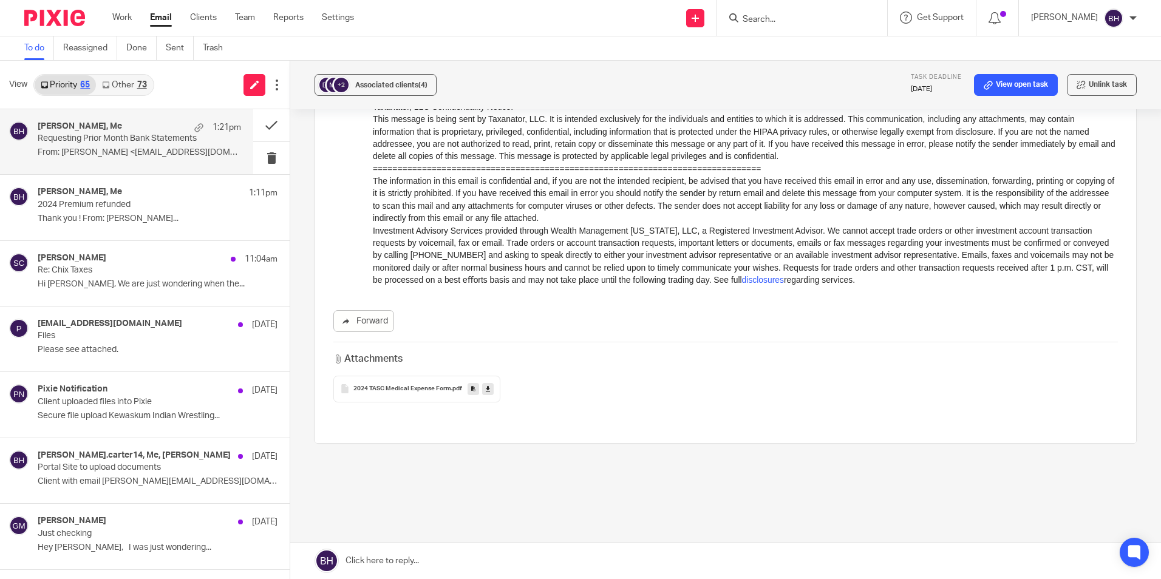
click at [414, 390] on span "2024 TASC Medical Expense Form" at bounding box center [402, 389] width 98 height 7
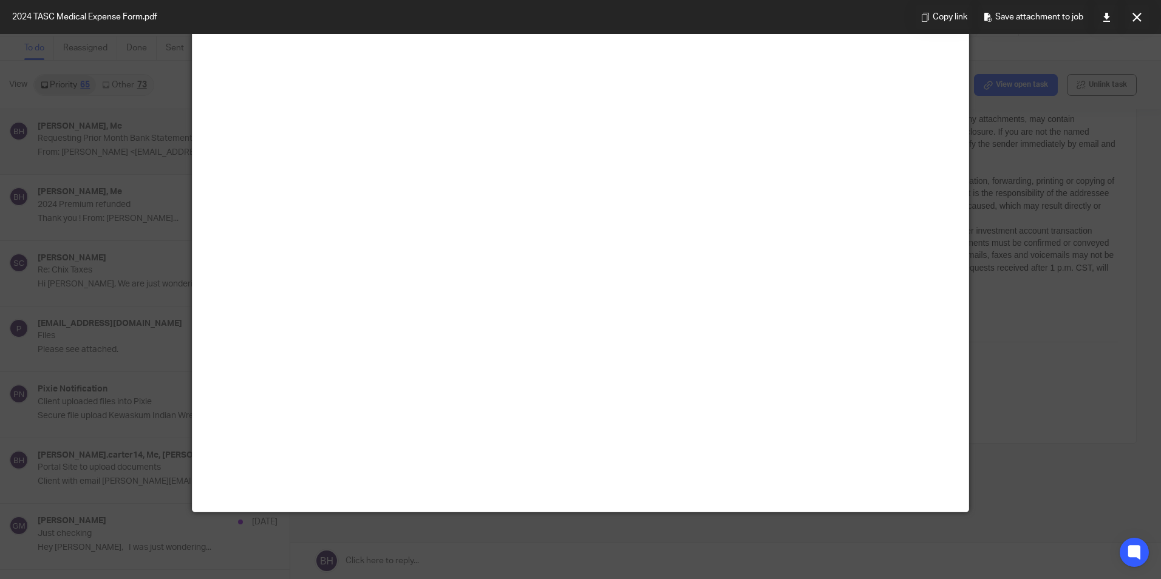
scroll to position [85, 0]
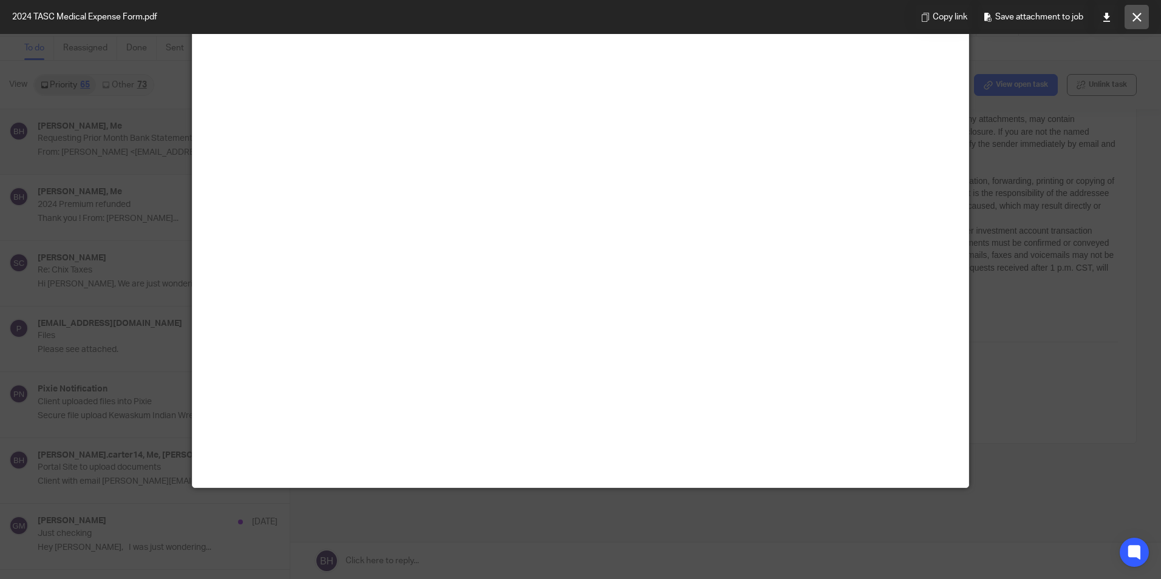
click at [1135, 16] on icon at bounding box center [1136, 17] width 9 height 9
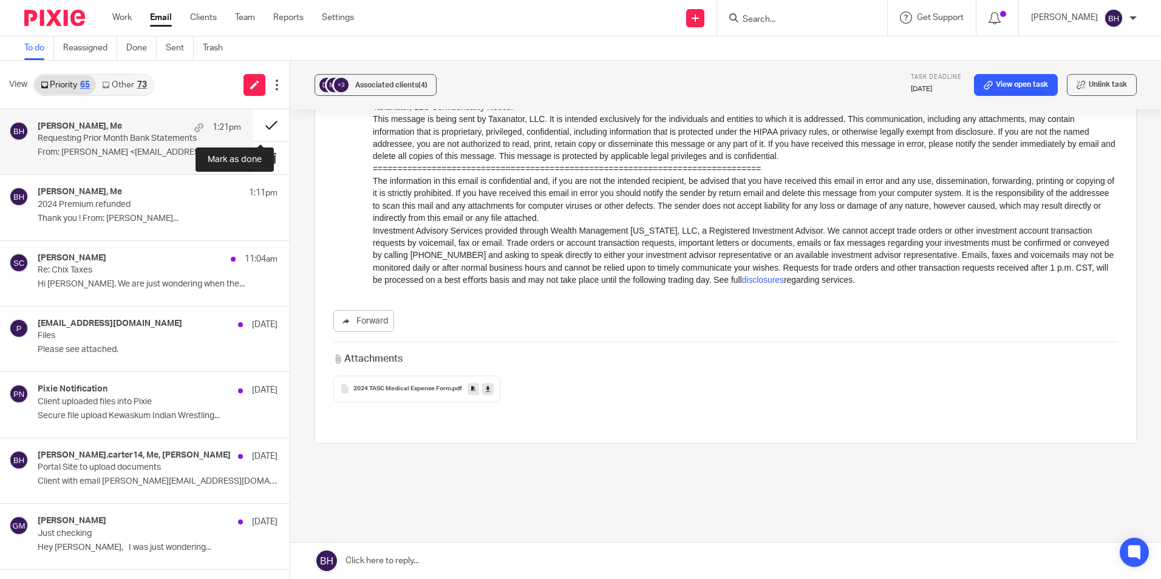
click at [259, 129] on button at bounding box center [271, 125] width 36 height 32
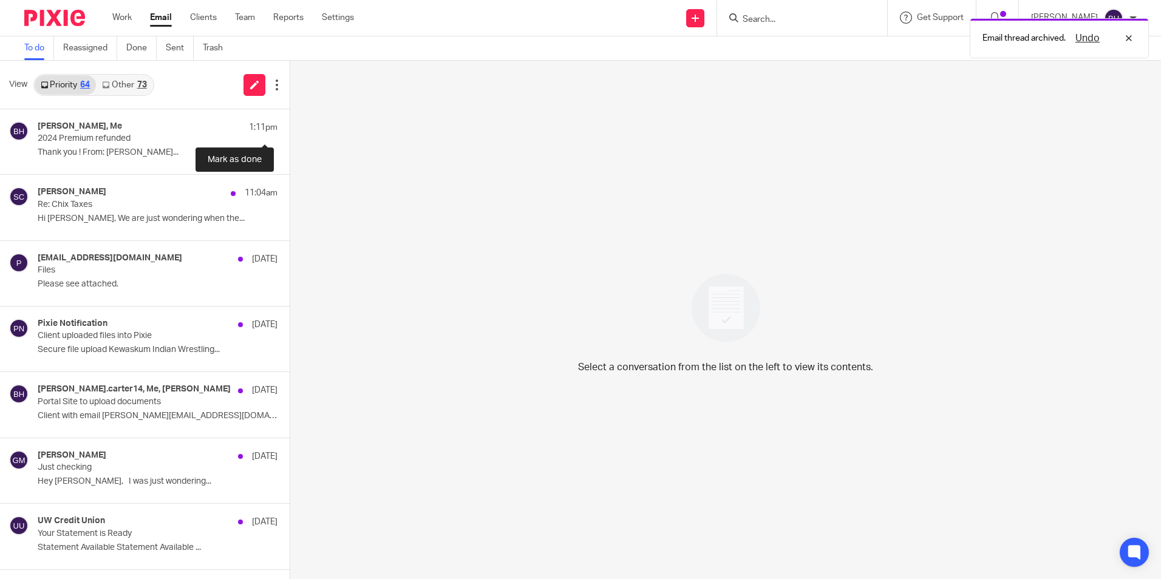
click at [290, 129] on button at bounding box center [295, 125] width 10 height 32
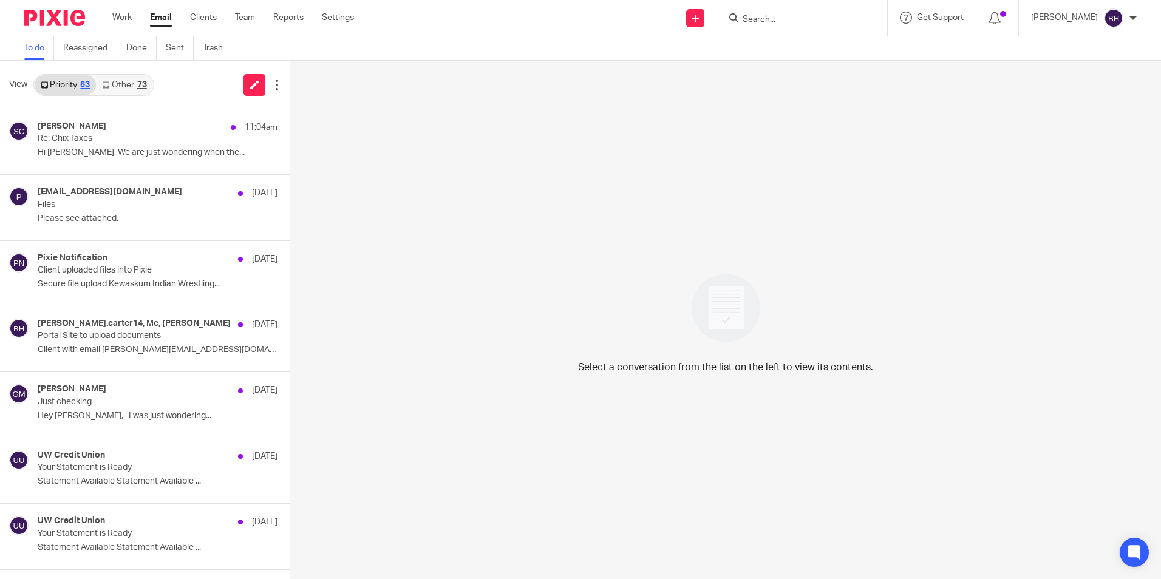
click at [126, 90] on link "Other 73" at bounding box center [124, 84] width 56 height 19
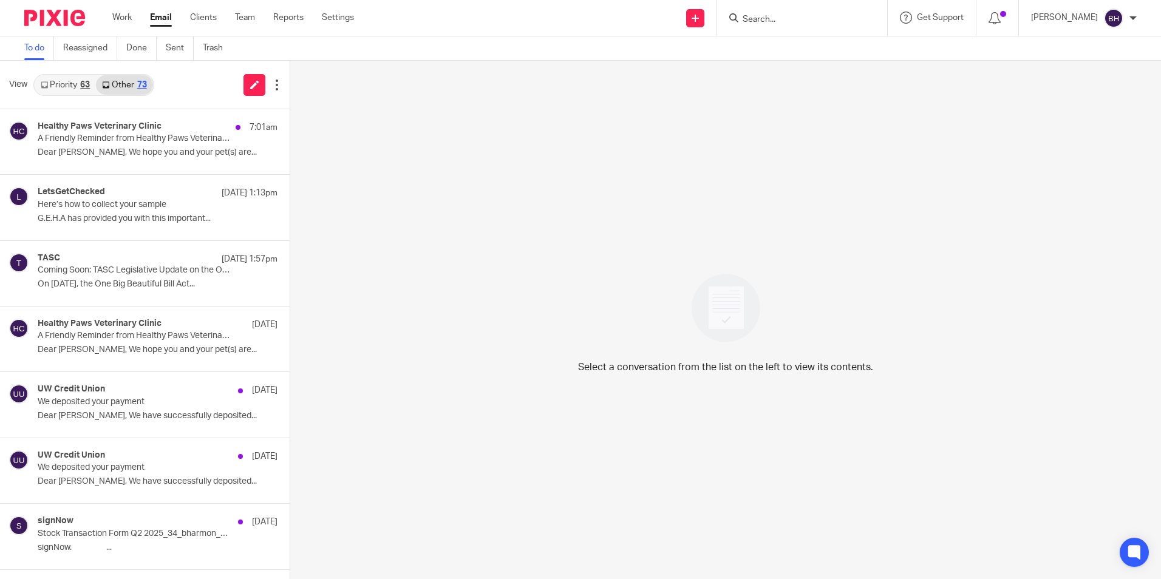
click at [64, 91] on link "Priority 63" at bounding box center [65, 84] width 61 height 19
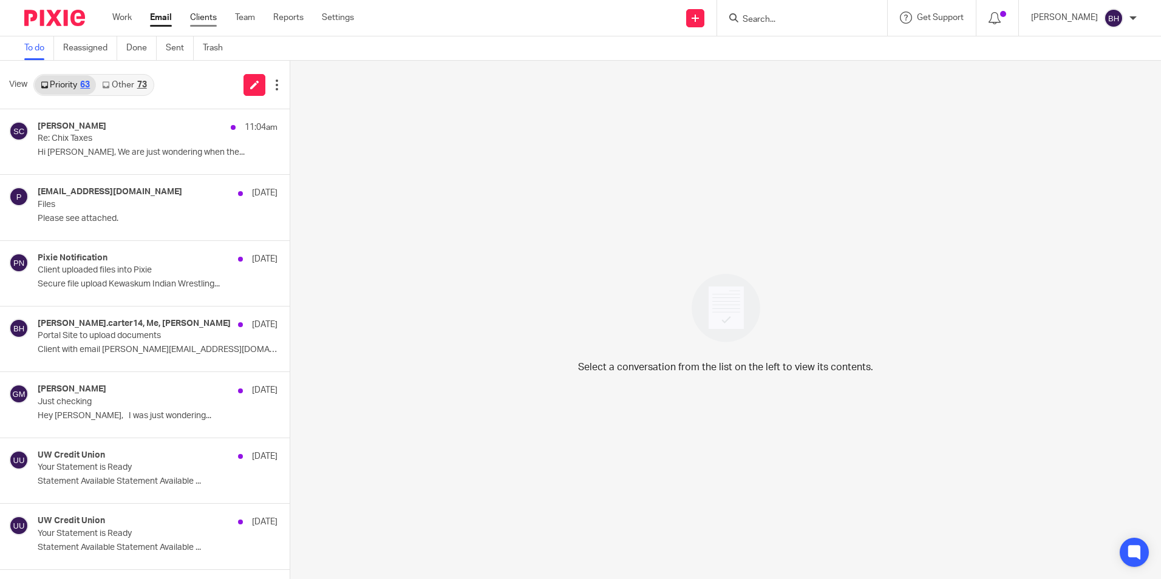
click at [200, 19] on link "Clients" at bounding box center [203, 18] width 27 height 12
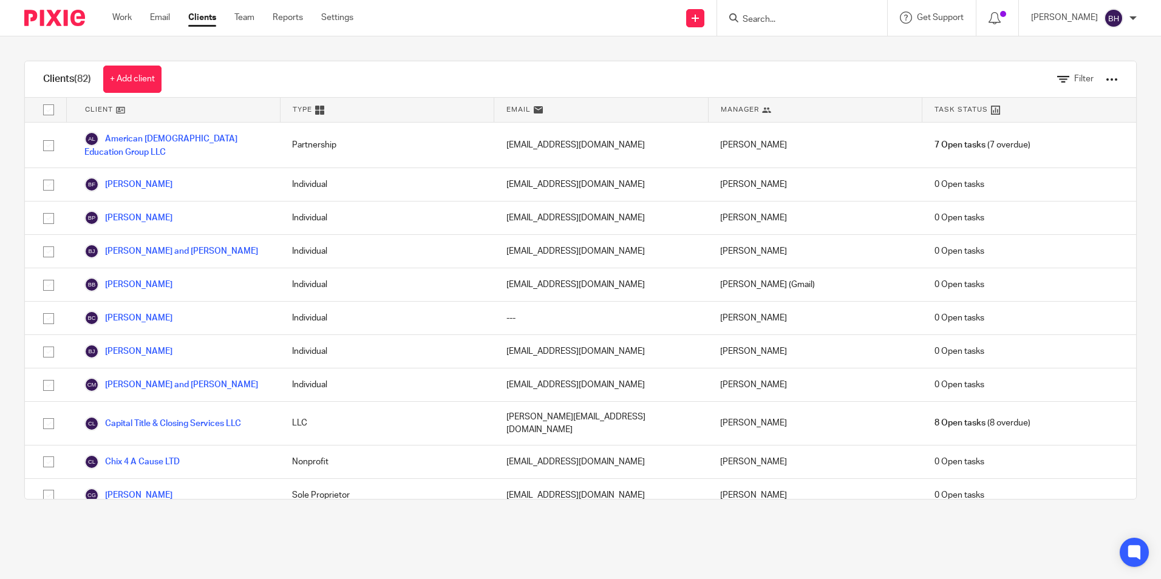
click at [823, 18] on input "Search" at bounding box center [795, 20] width 109 height 11
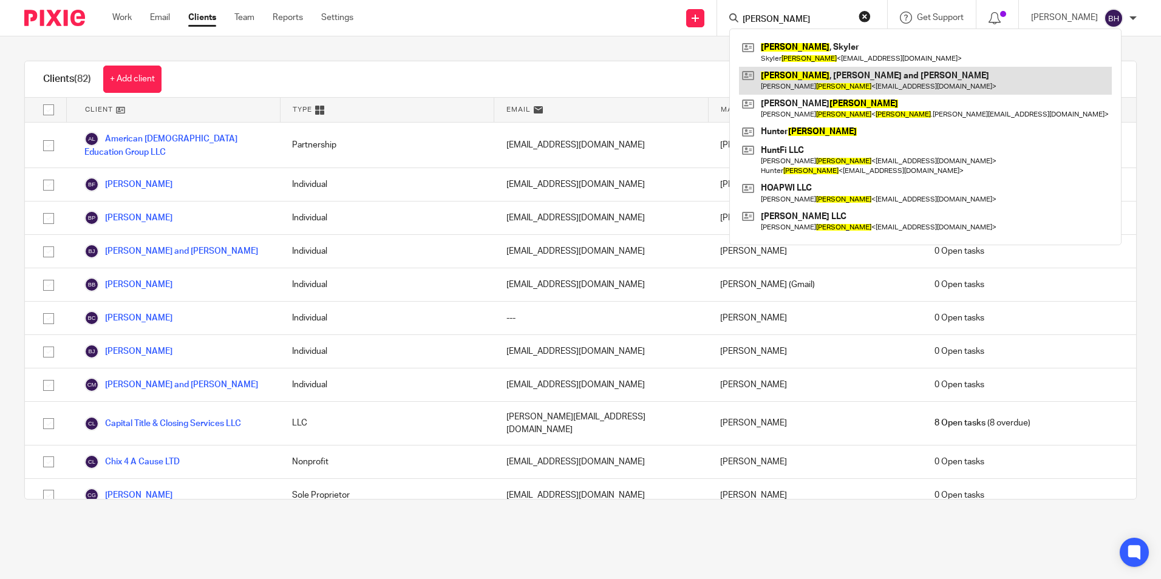
type input "[PERSON_NAME]"
click at [813, 86] on link at bounding box center [925, 81] width 373 height 28
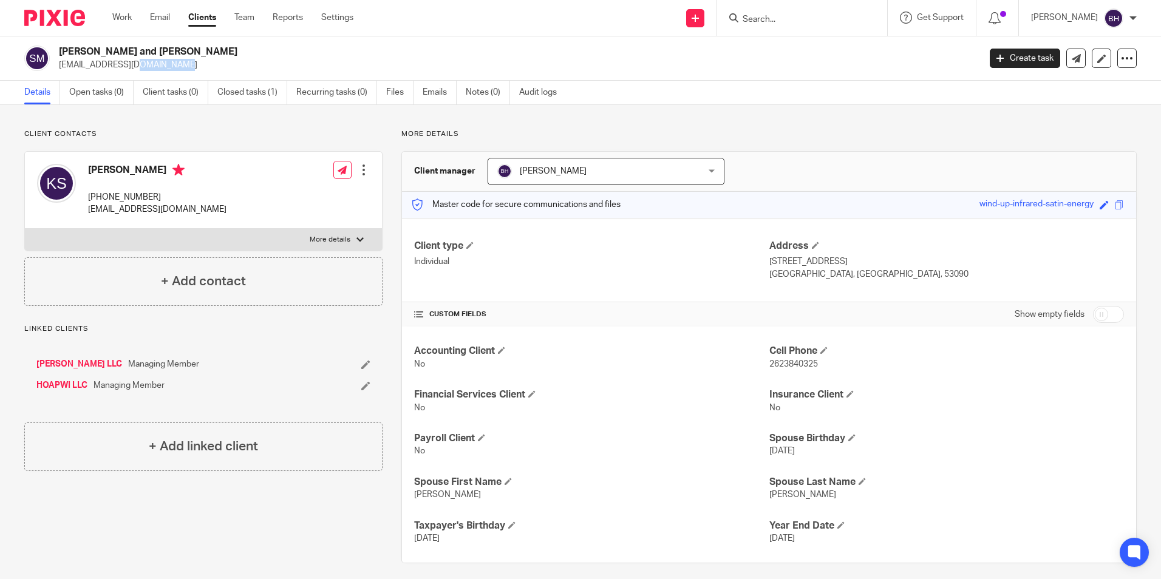
drag, startPoint x: 109, startPoint y: 65, endPoint x: 56, endPoint y: 70, distance: 53.7
click at [56, 70] on div "[PERSON_NAME] and [PERSON_NAME] [EMAIL_ADDRESS][DOMAIN_NAME]" at bounding box center [497, 59] width 947 height 26
copy p "[EMAIL_ADDRESS][DOMAIN_NAME]"
